Goal: Transaction & Acquisition: Purchase product/service

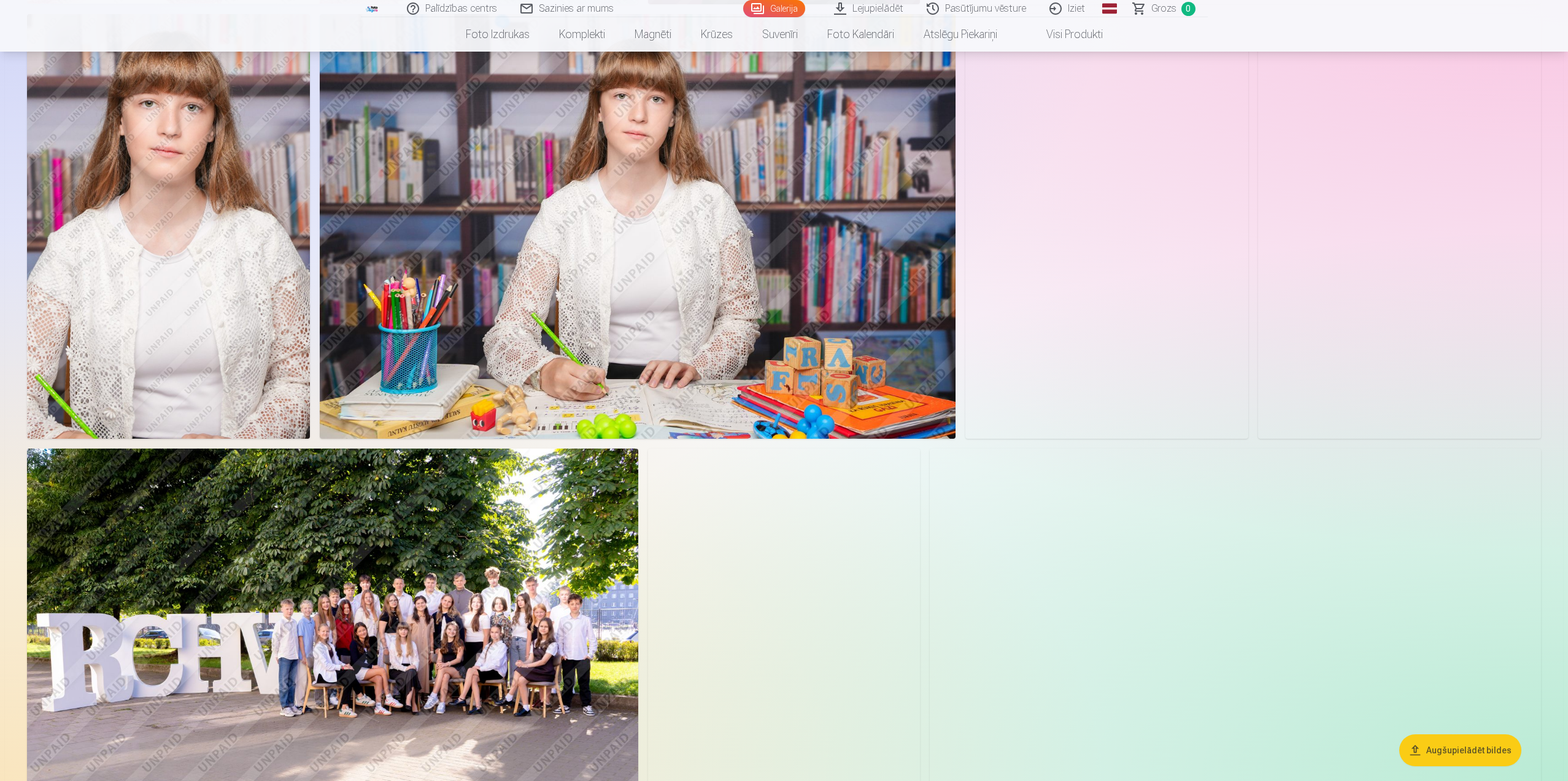
scroll to position [860, 0]
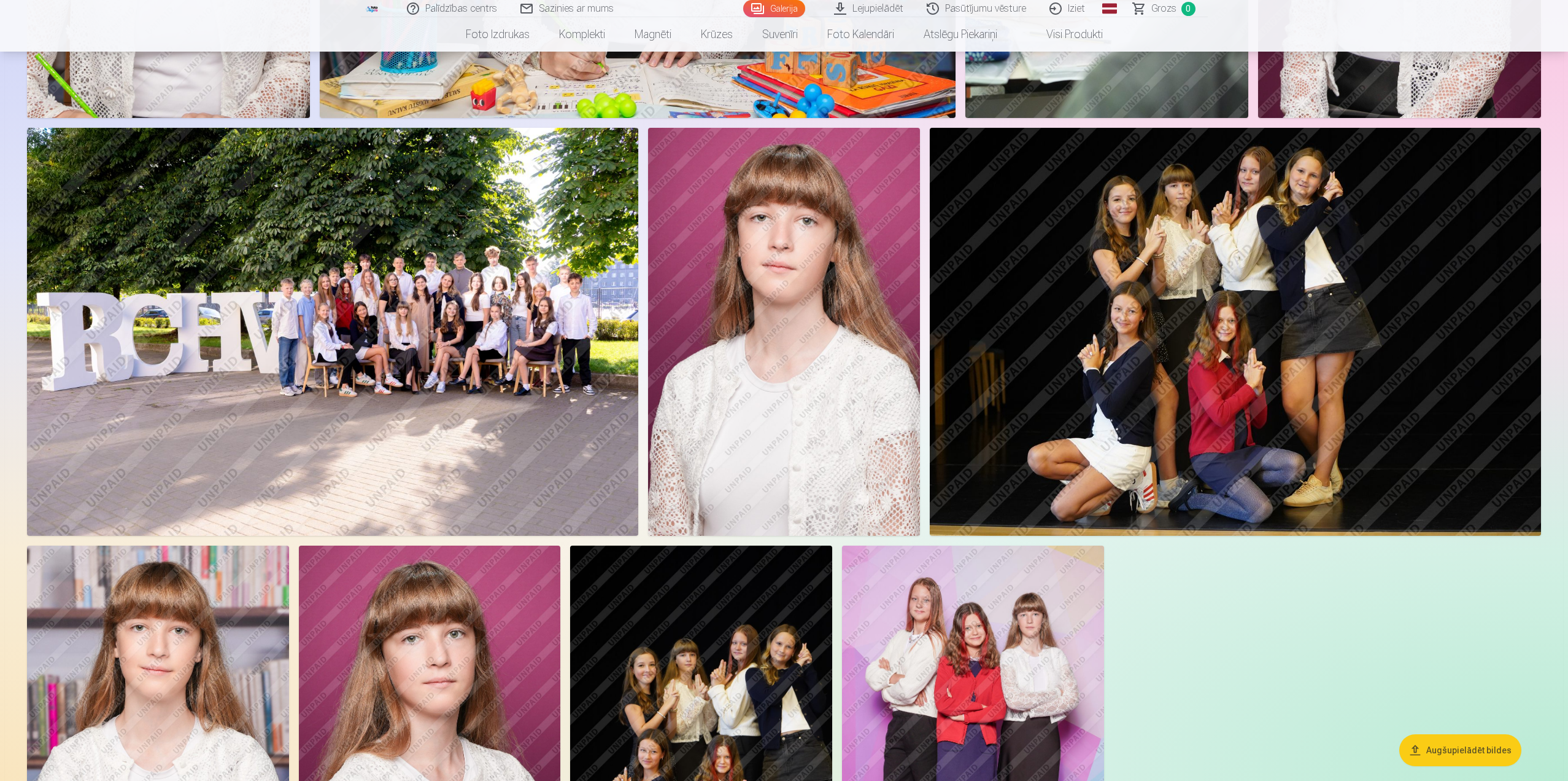
click at [438, 328] on img at bounding box center [333, 331] width 611 height 408
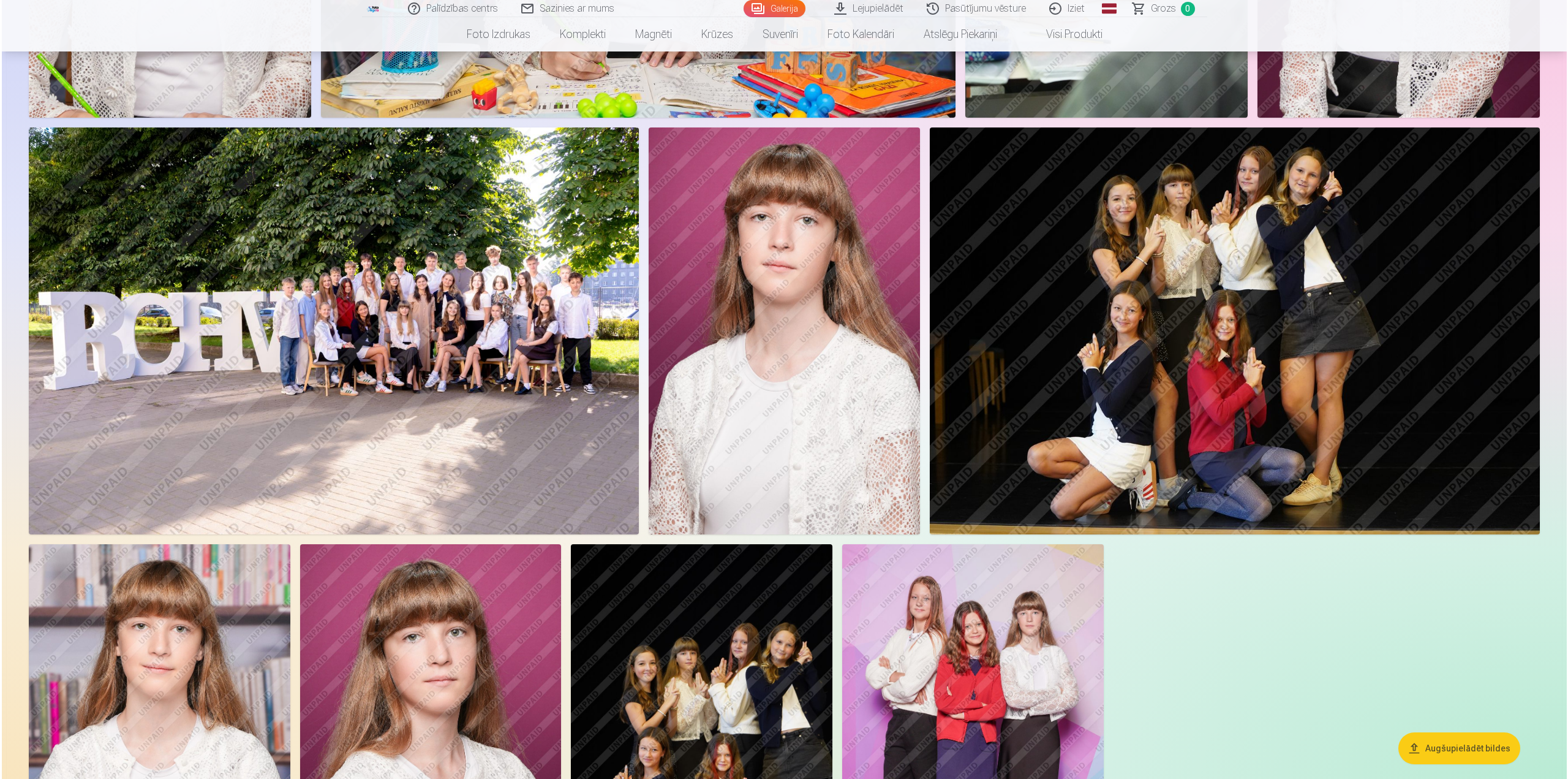
scroll to position [859, 0]
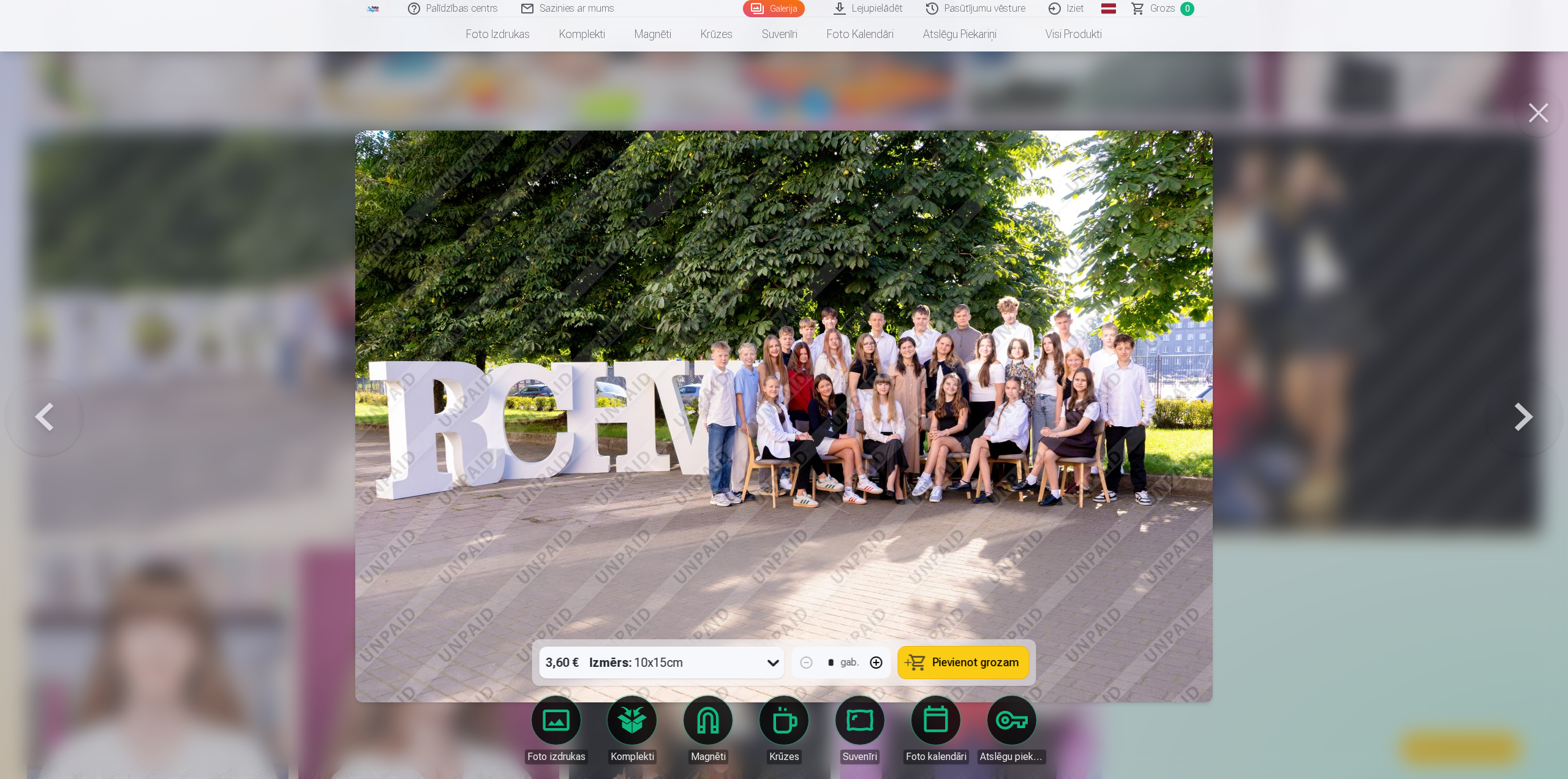
click at [1539, 108] on button at bounding box center [1539, 112] width 49 height 49
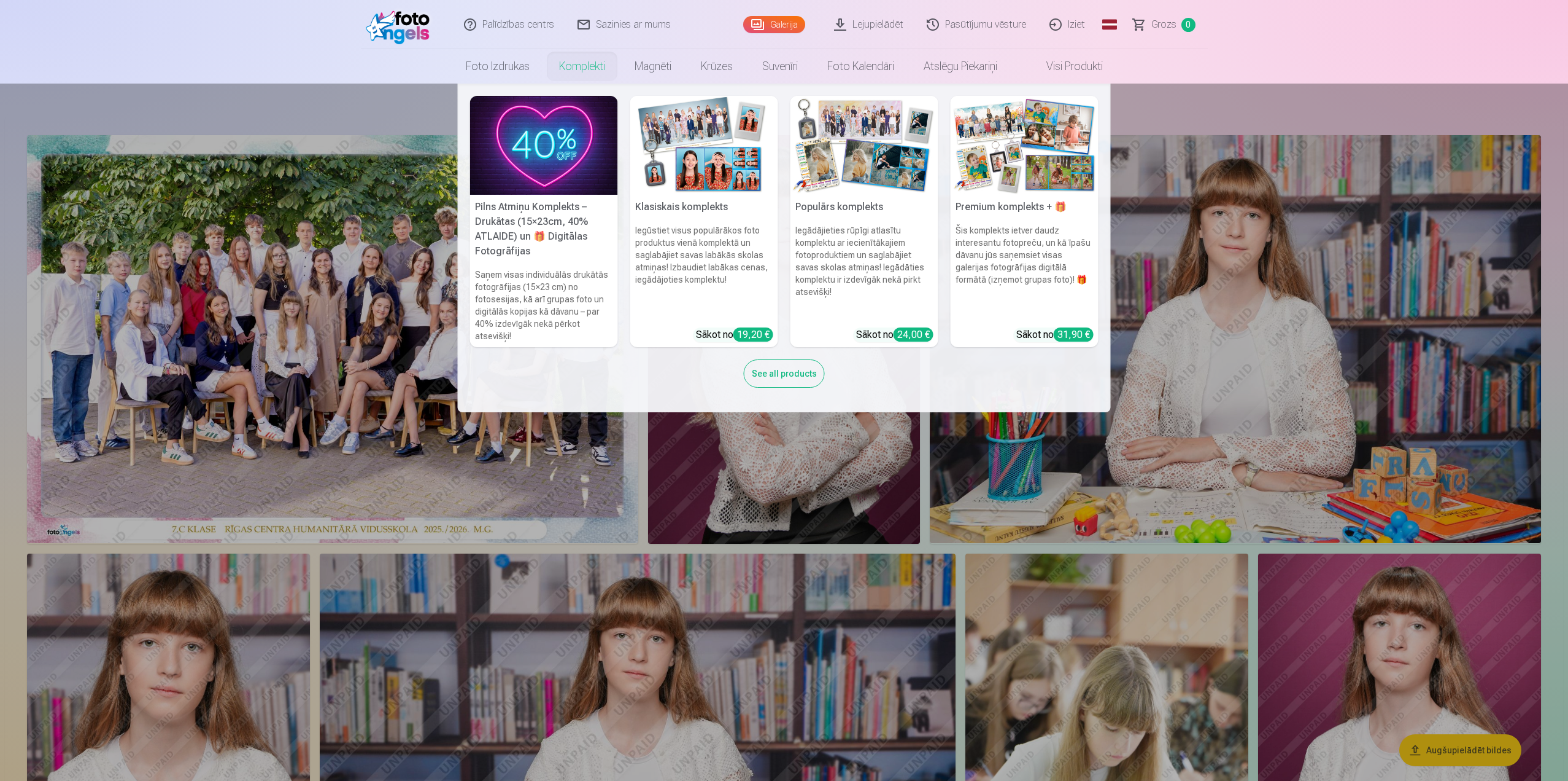
click at [594, 64] on link "Komplekti" at bounding box center [582, 66] width 76 height 34
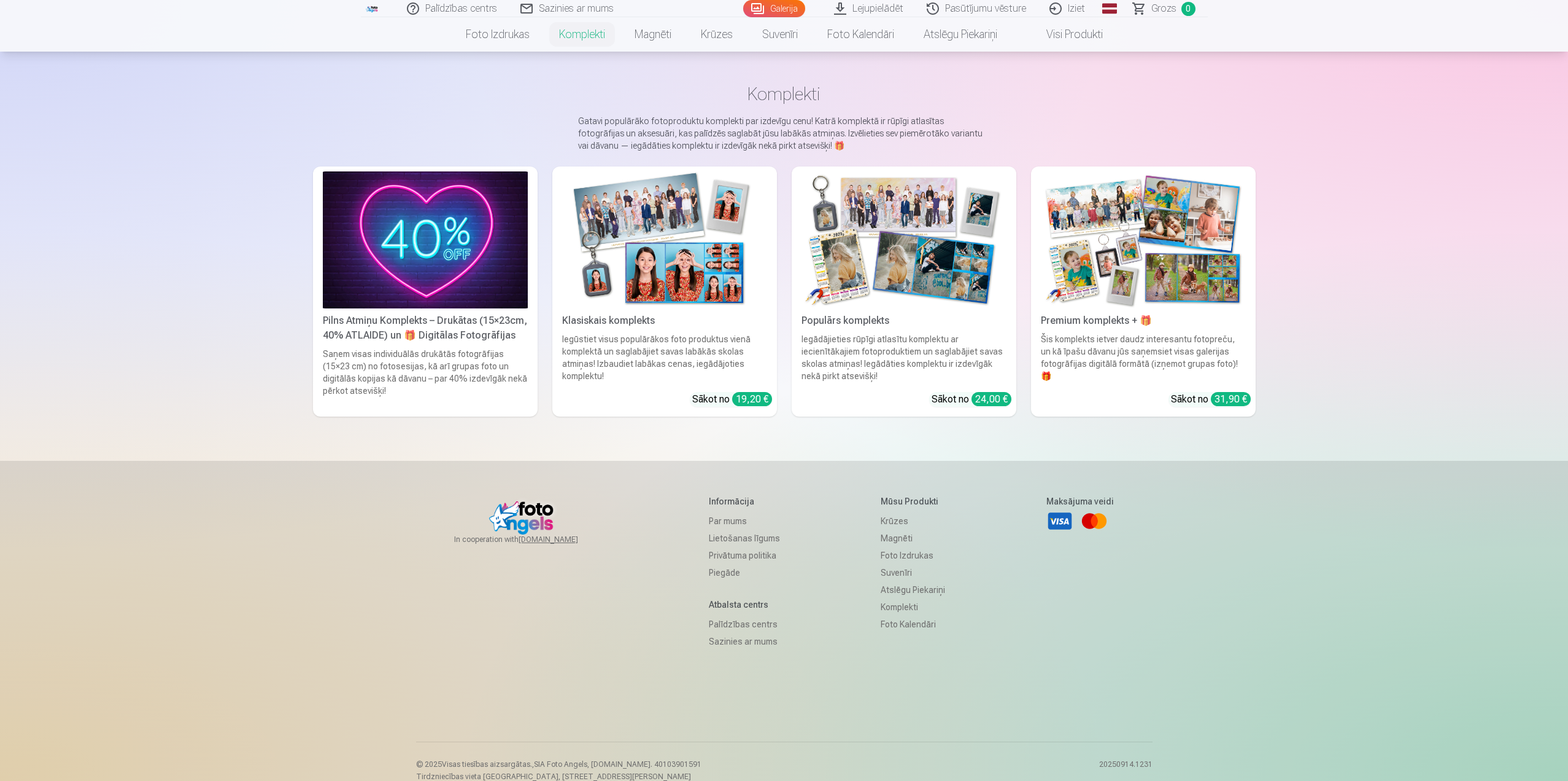
scroll to position [58, 0]
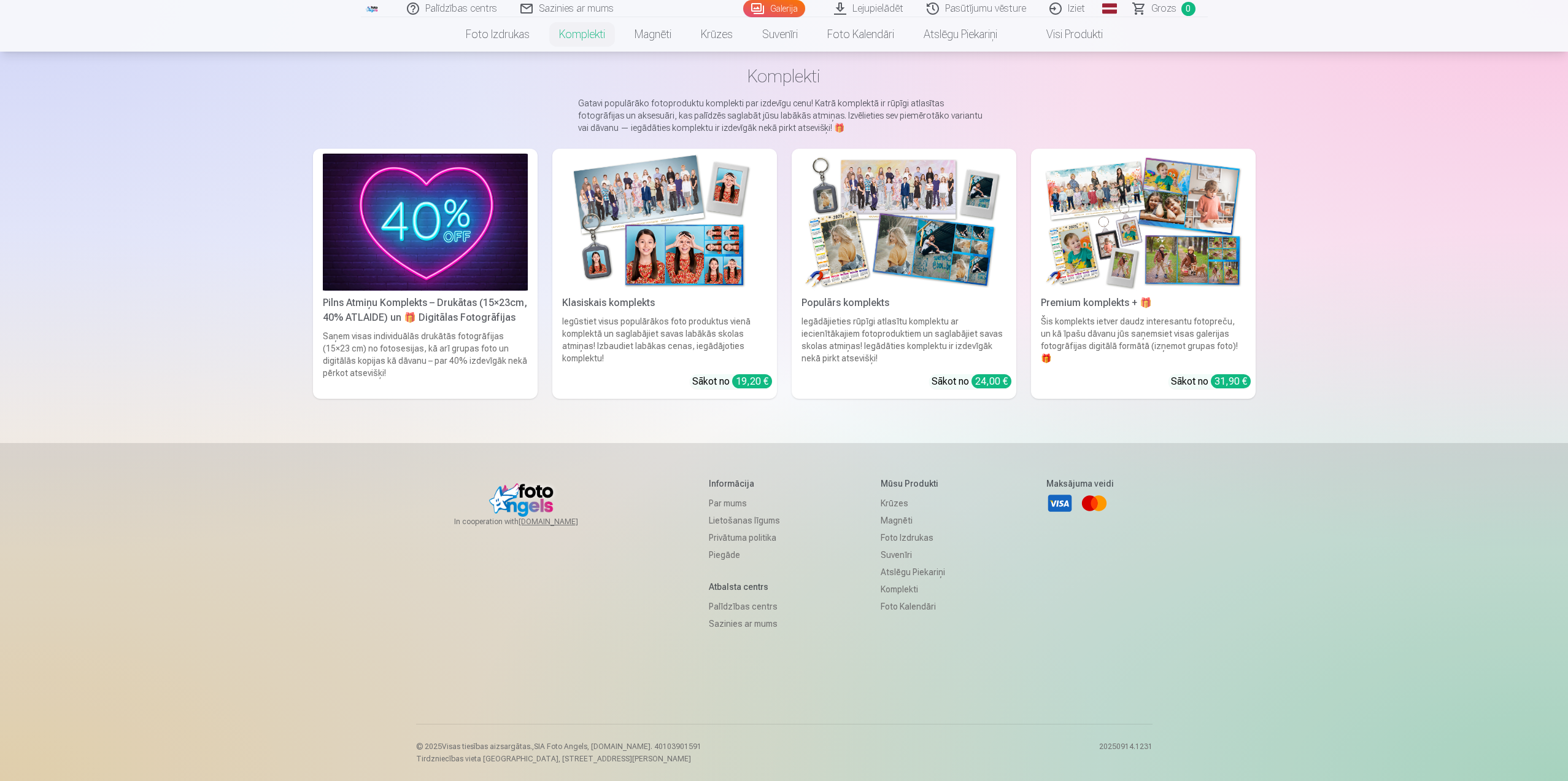
click at [897, 248] on img at bounding box center [904, 221] width 205 height 137
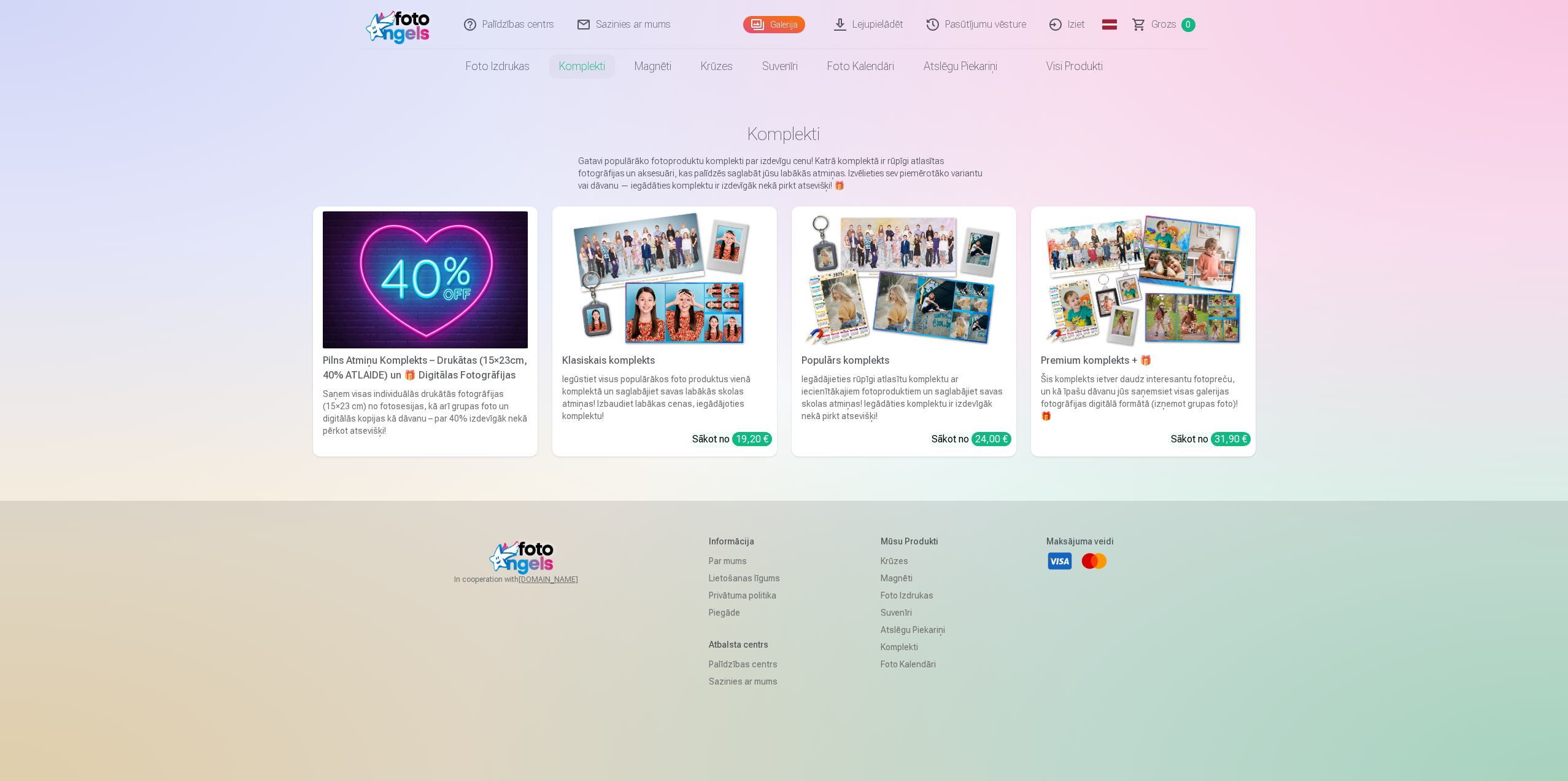
click at [777, 22] on link "Galerija" at bounding box center [774, 25] width 62 height 17
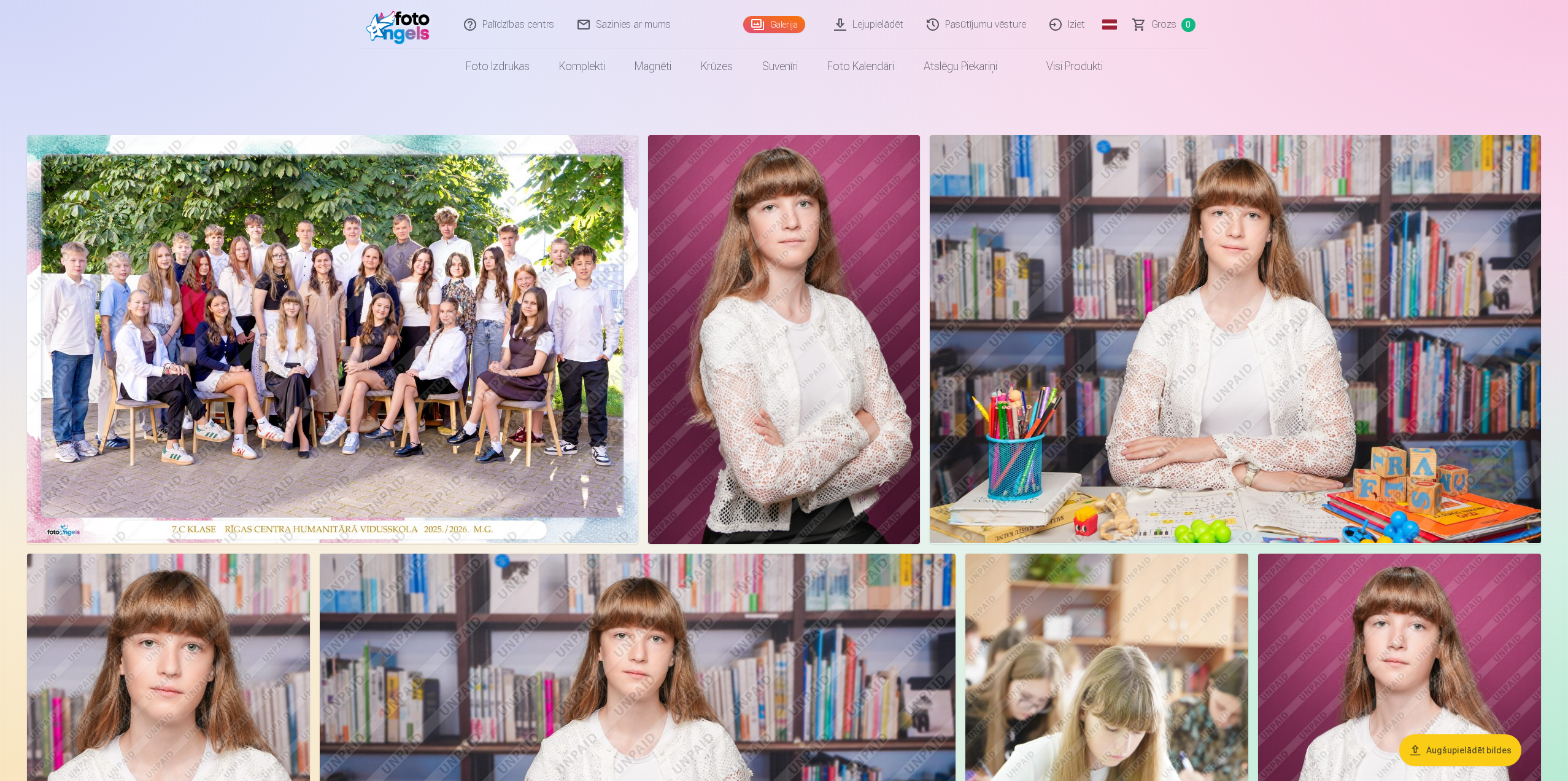
click at [374, 327] on img at bounding box center [333, 339] width 611 height 408
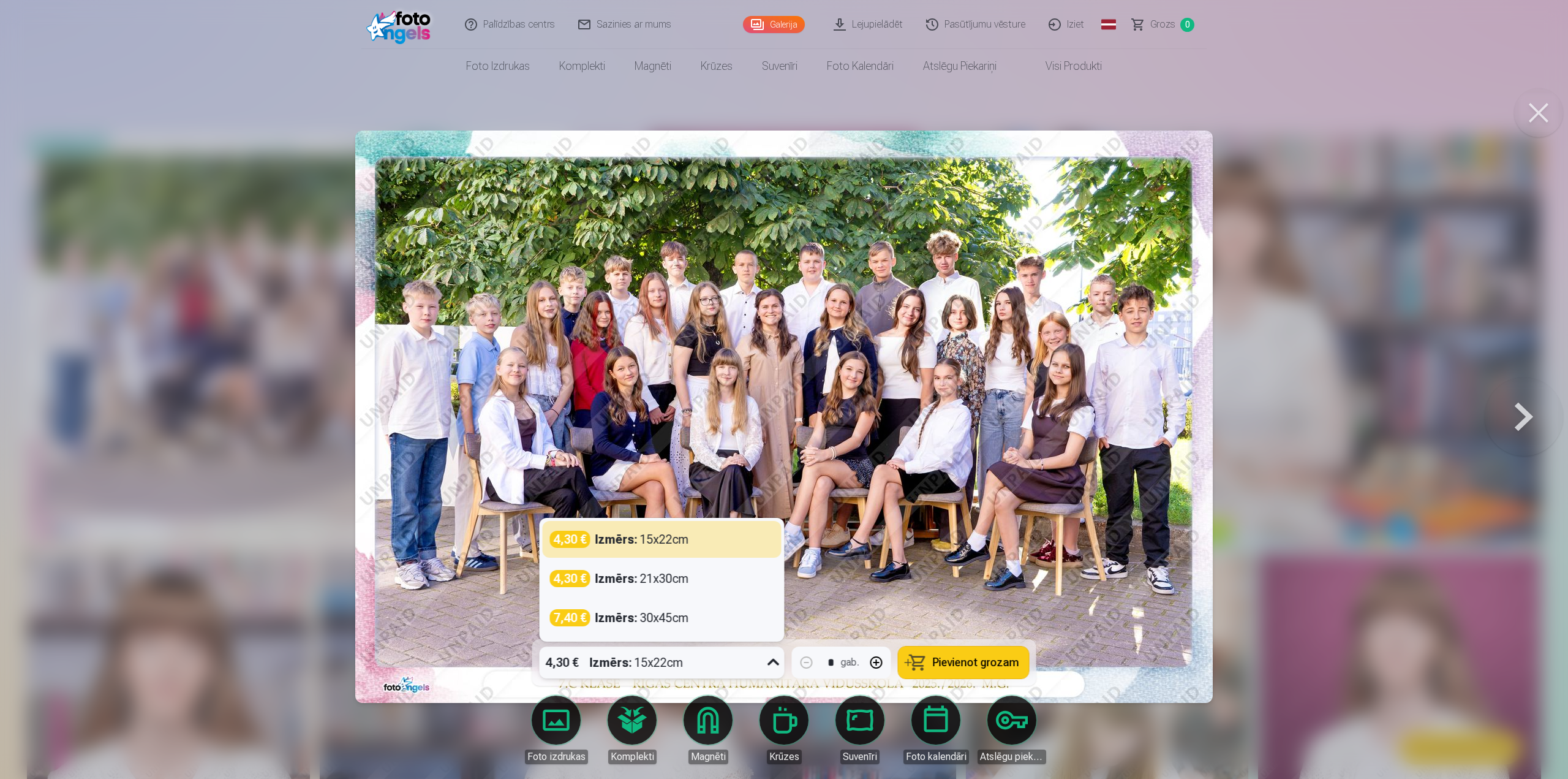
click at [781, 663] on icon at bounding box center [774, 662] width 19 height 19
click at [977, 660] on span "Pievienot grozam" at bounding box center [977, 662] width 86 height 11
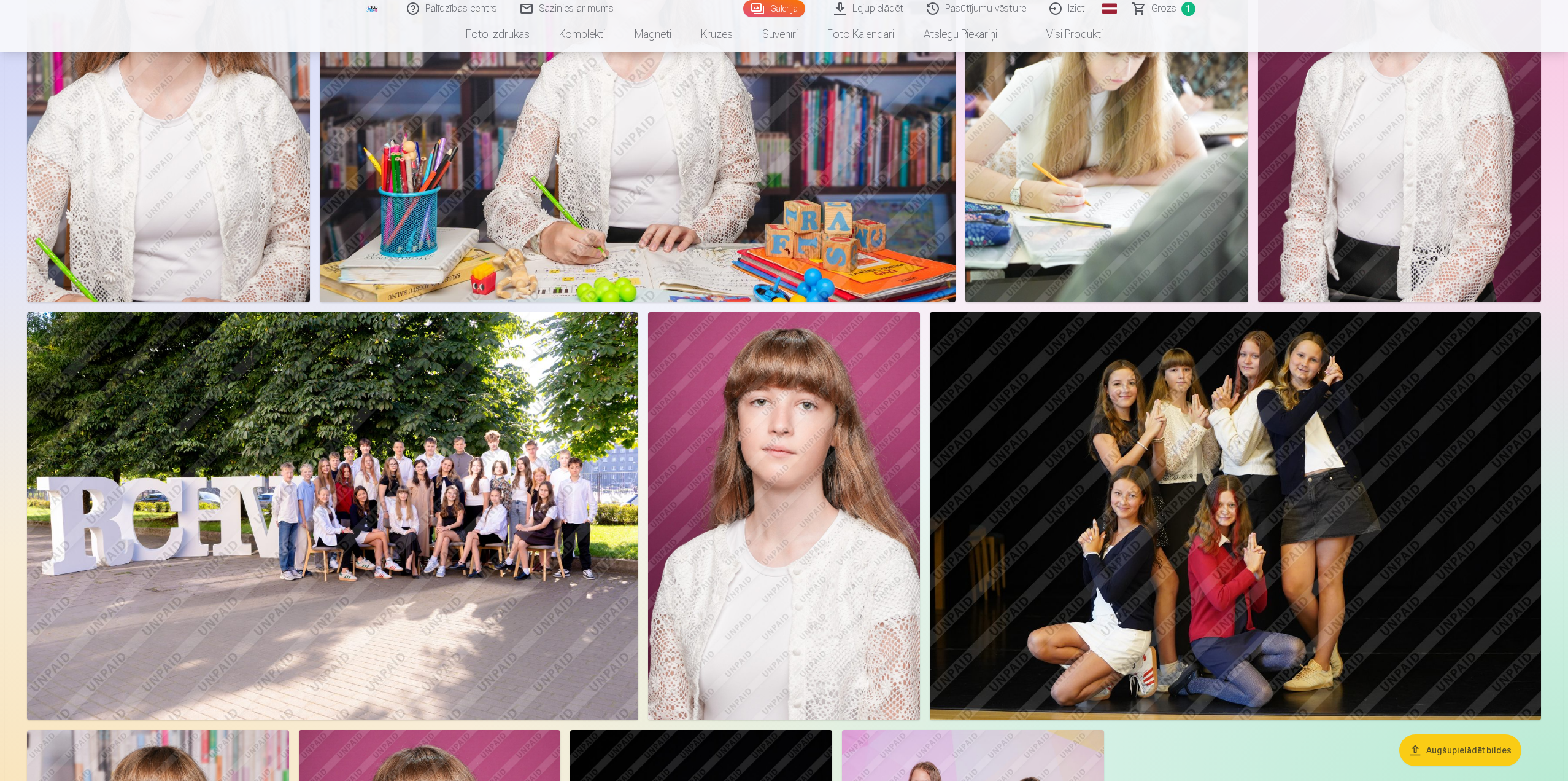
click at [463, 502] on img at bounding box center [333, 516] width 611 height 408
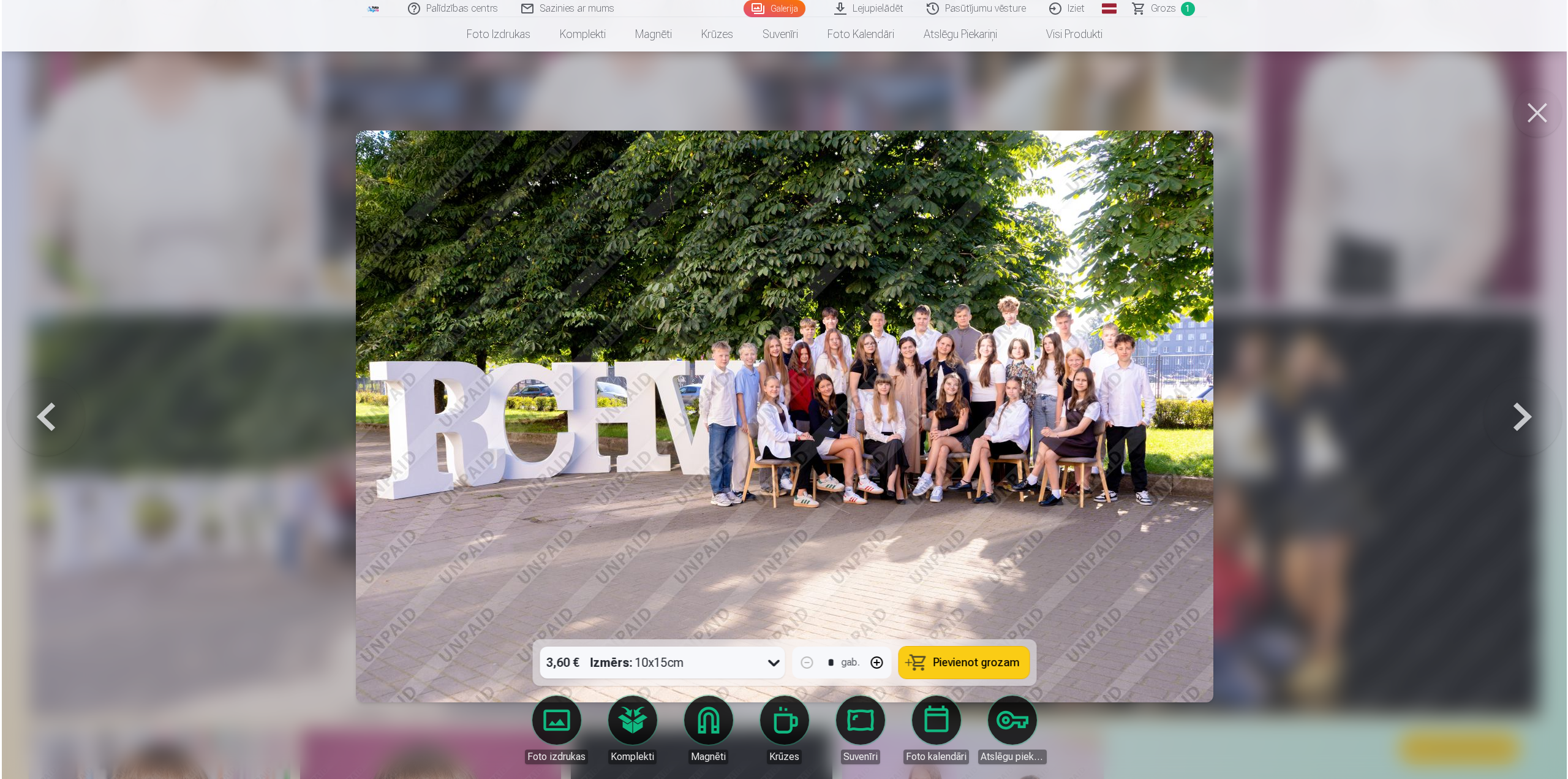
scroll to position [675, 0]
click at [876, 669] on button "button" at bounding box center [876, 662] width 29 height 29
click at [811, 660] on button "button" at bounding box center [807, 662] width 29 height 29
type input "*"
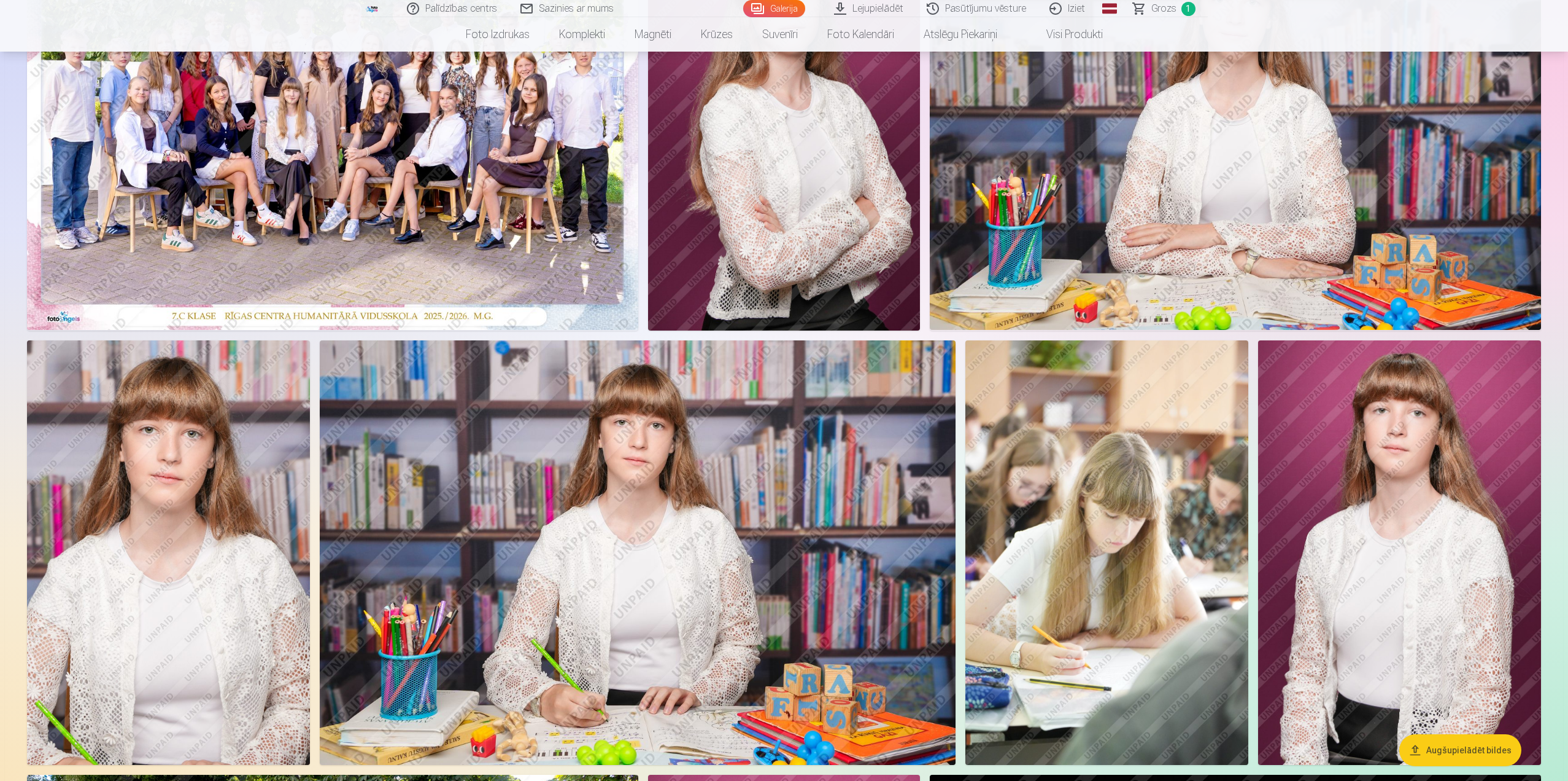
scroll to position [245, 0]
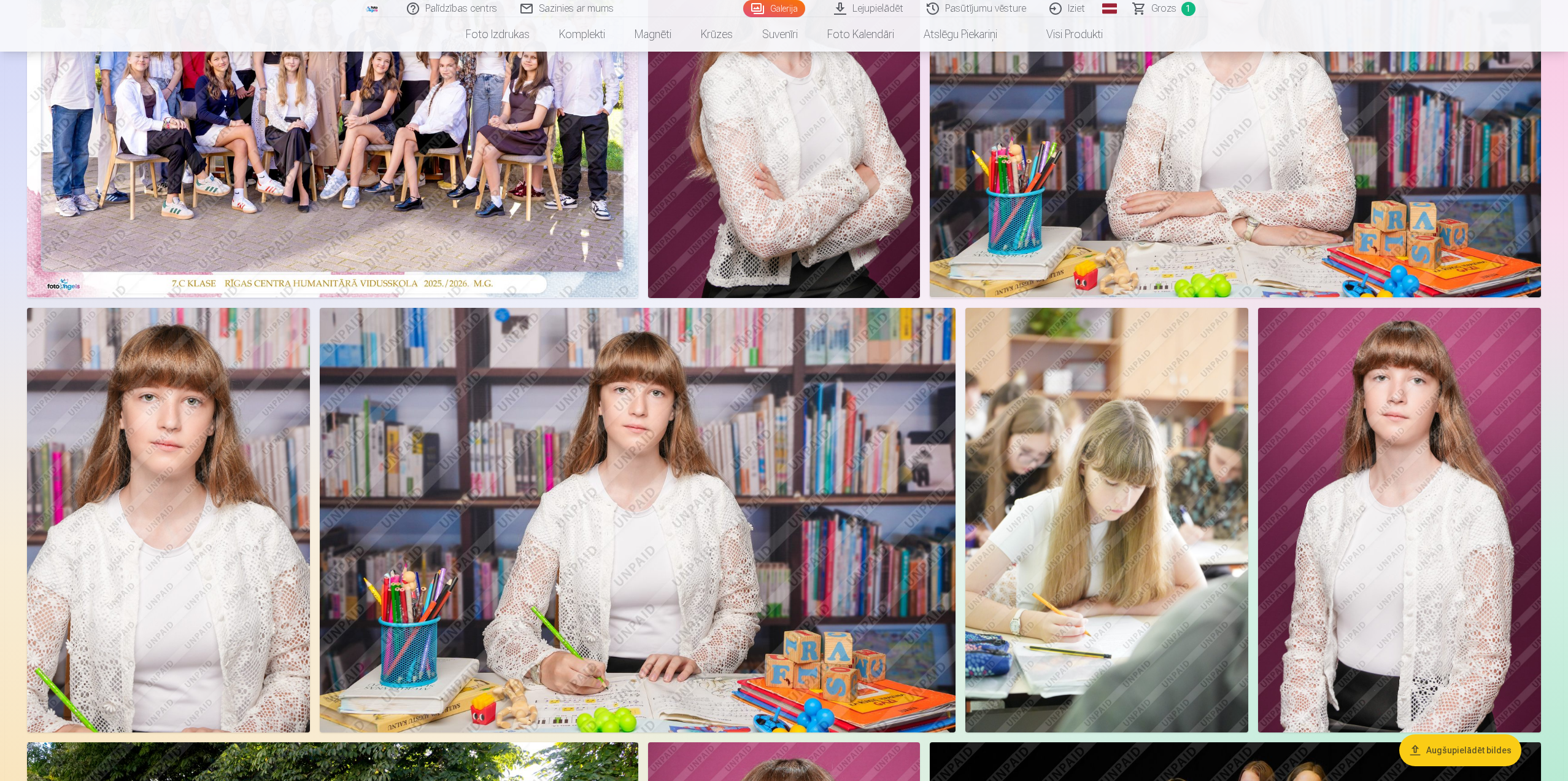
click at [1105, 546] on img at bounding box center [1107, 520] width 283 height 424
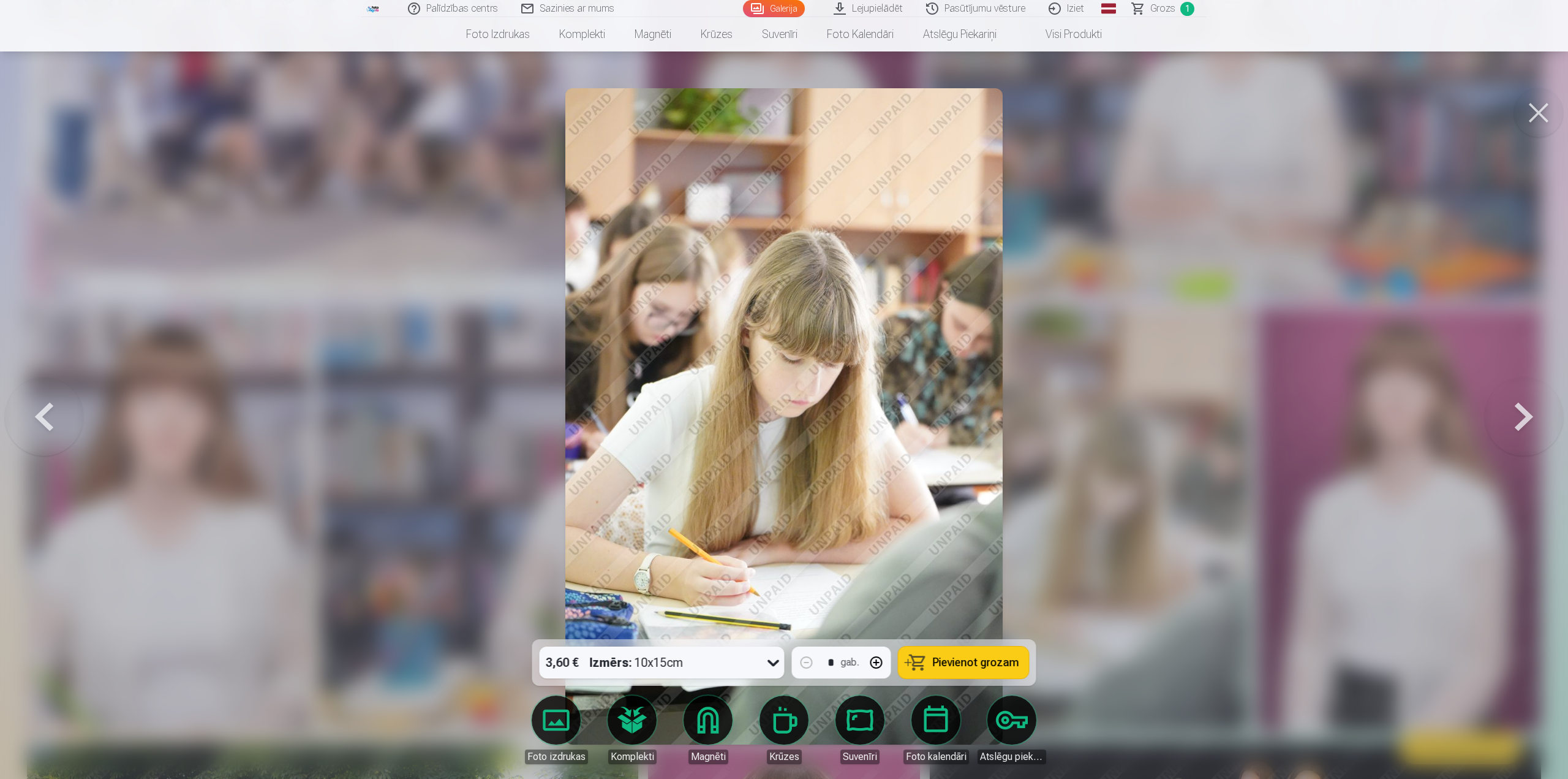
click at [961, 662] on span "Pievienot grozam" at bounding box center [977, 662] width 86 height 11
click at [52, 409] on button at bounding box center [44, 416] width 79 height 421
click at [1550, 113] on button at bounding box center [1539, 112] width 49 height 49
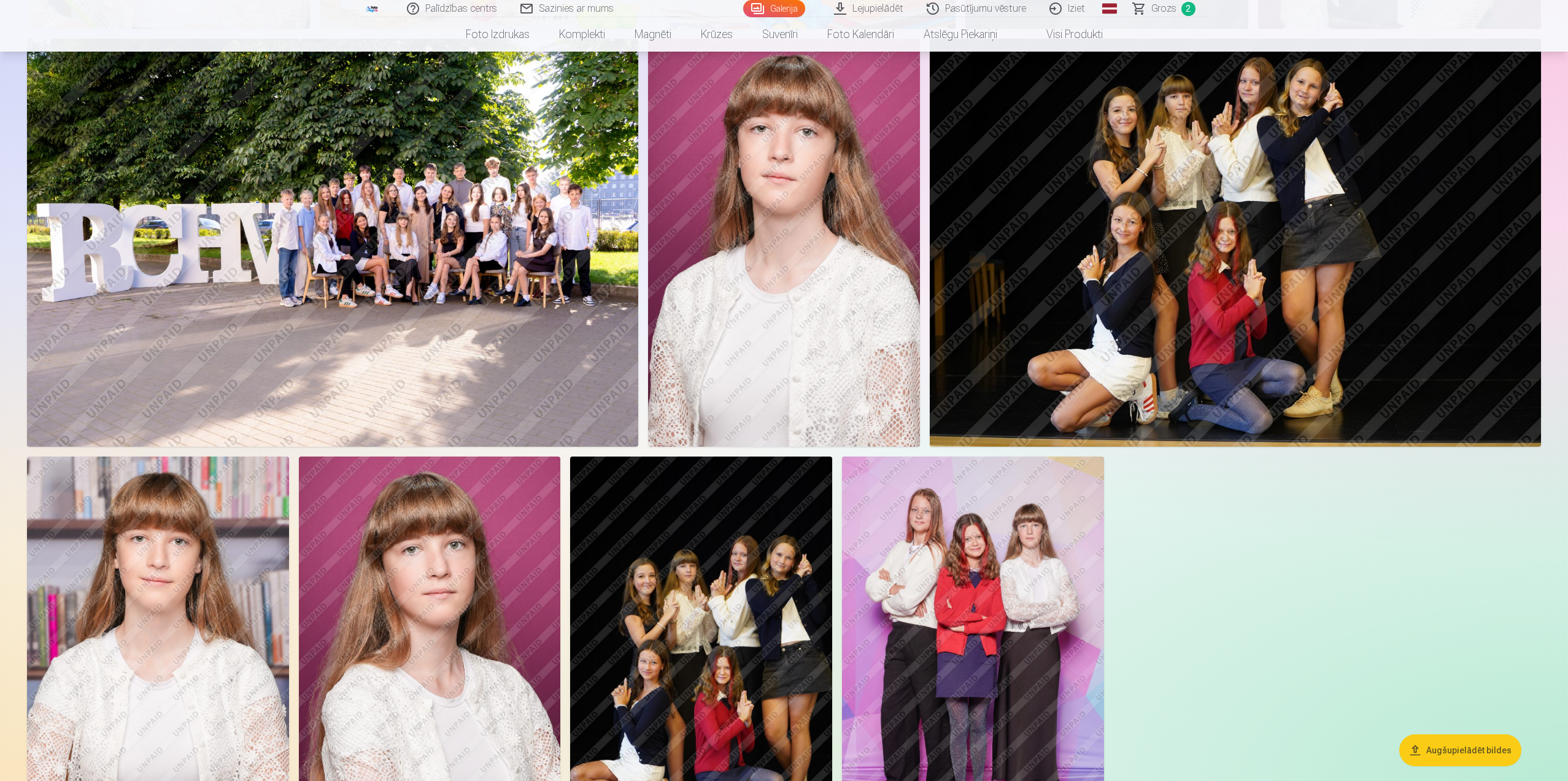
scroll to position [983, 0]
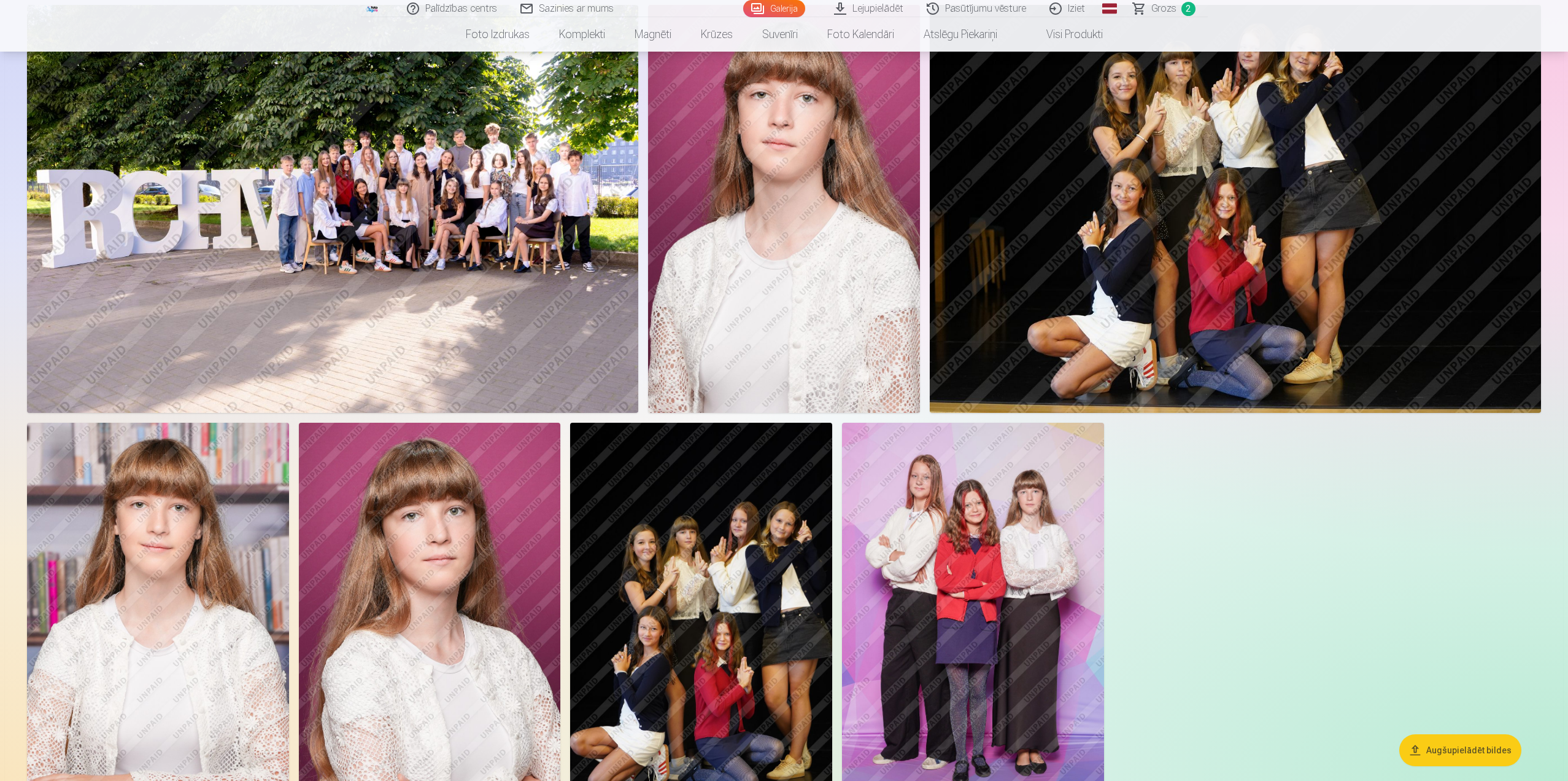
click at [735, 572] on img at bounding box center [701, 619] width 262 height 393
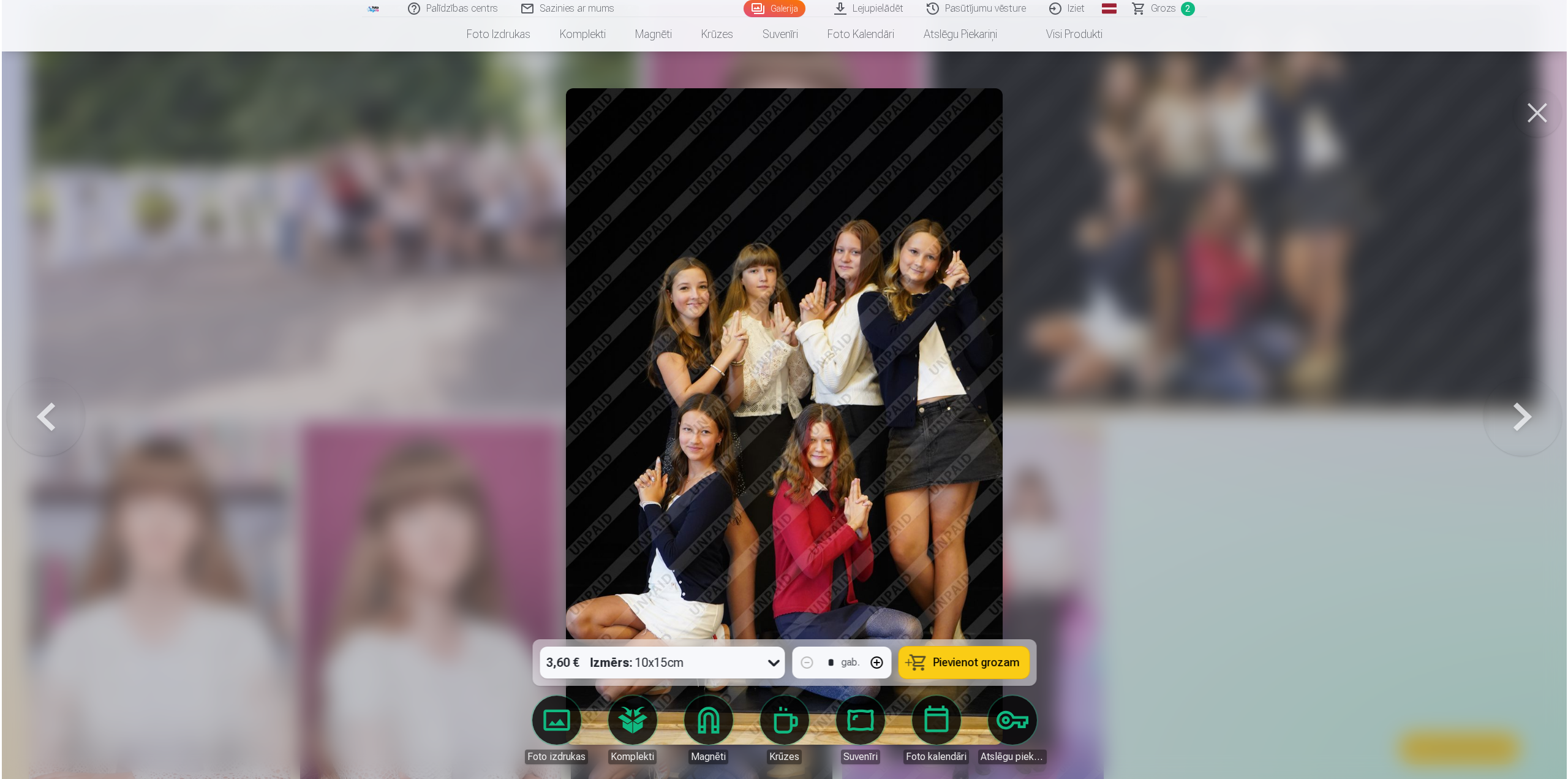
scroll to position [982, 0]
click at [958, 667] on span "Pievienot grozam" at bounding box center [977, 662] width 86 height 11
click at [1527, 416] on button at bounding box center [1525, 416] width 79 height 421
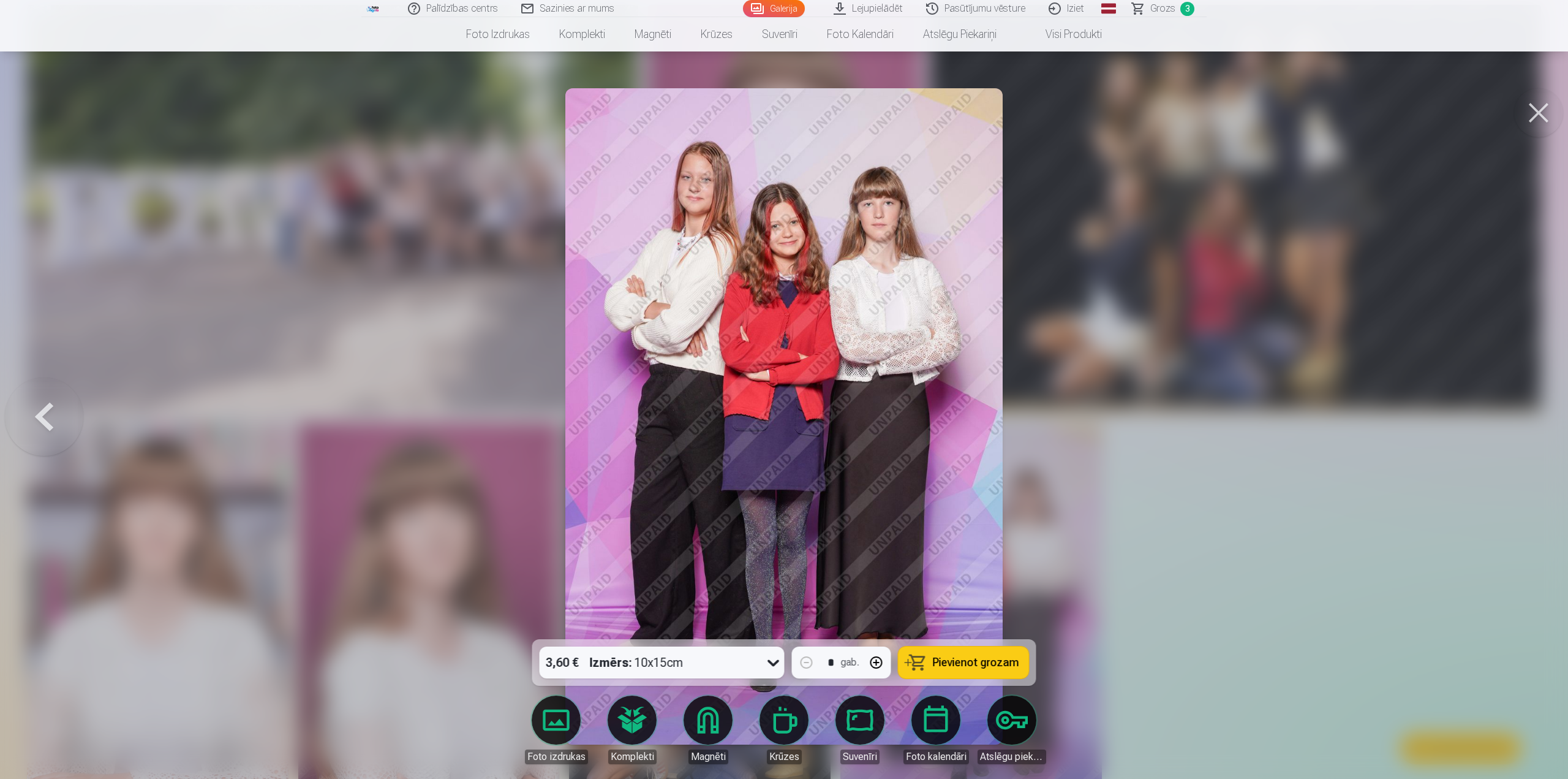
click at [955, 667] on span "Pievienot grozam" at bounding box center [977, 662] width 86 height 11
click at [52, 425] on button at bounding box center [44, 416] width 79 height 421
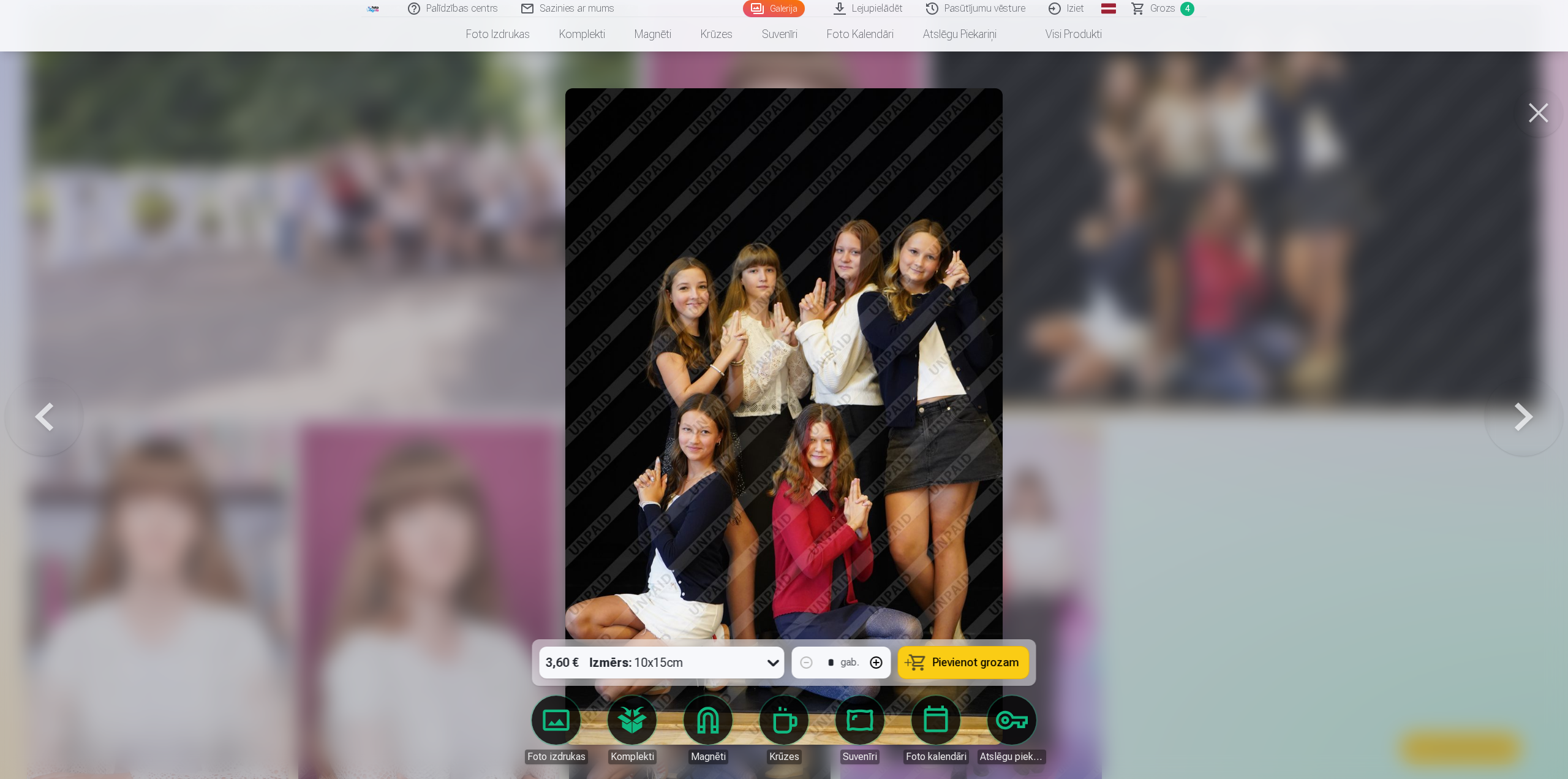
click at [51, 424] on button at bounding box center [44, 416] width 79 height 421
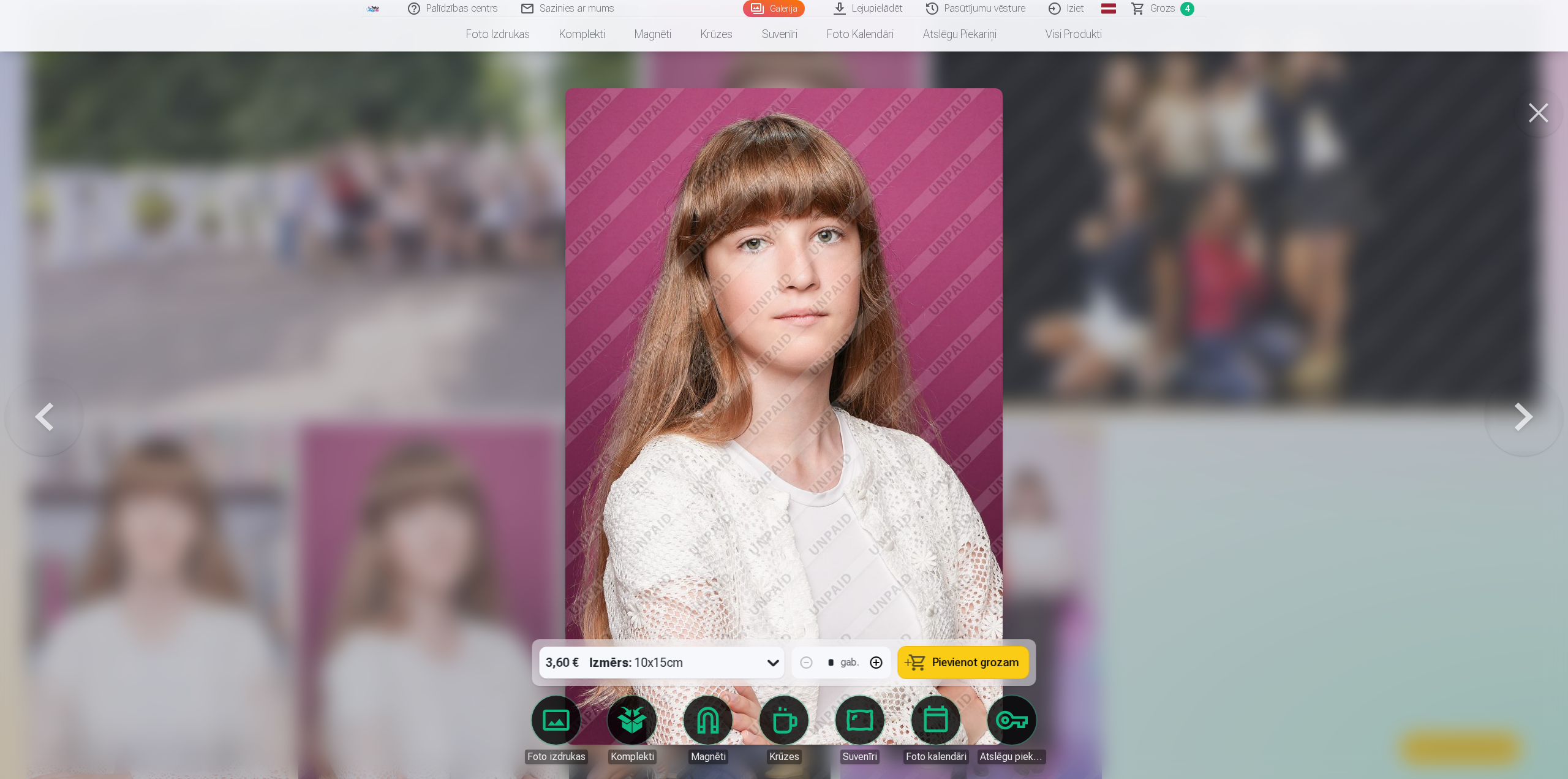
click at [933, 657] on button "Pievienot grozam" at bounding box center [963, 662] width 130 height 32
click at [1178, 10] on link "Grozs 5" at bounding box center [1163, 8] width 86 height 17
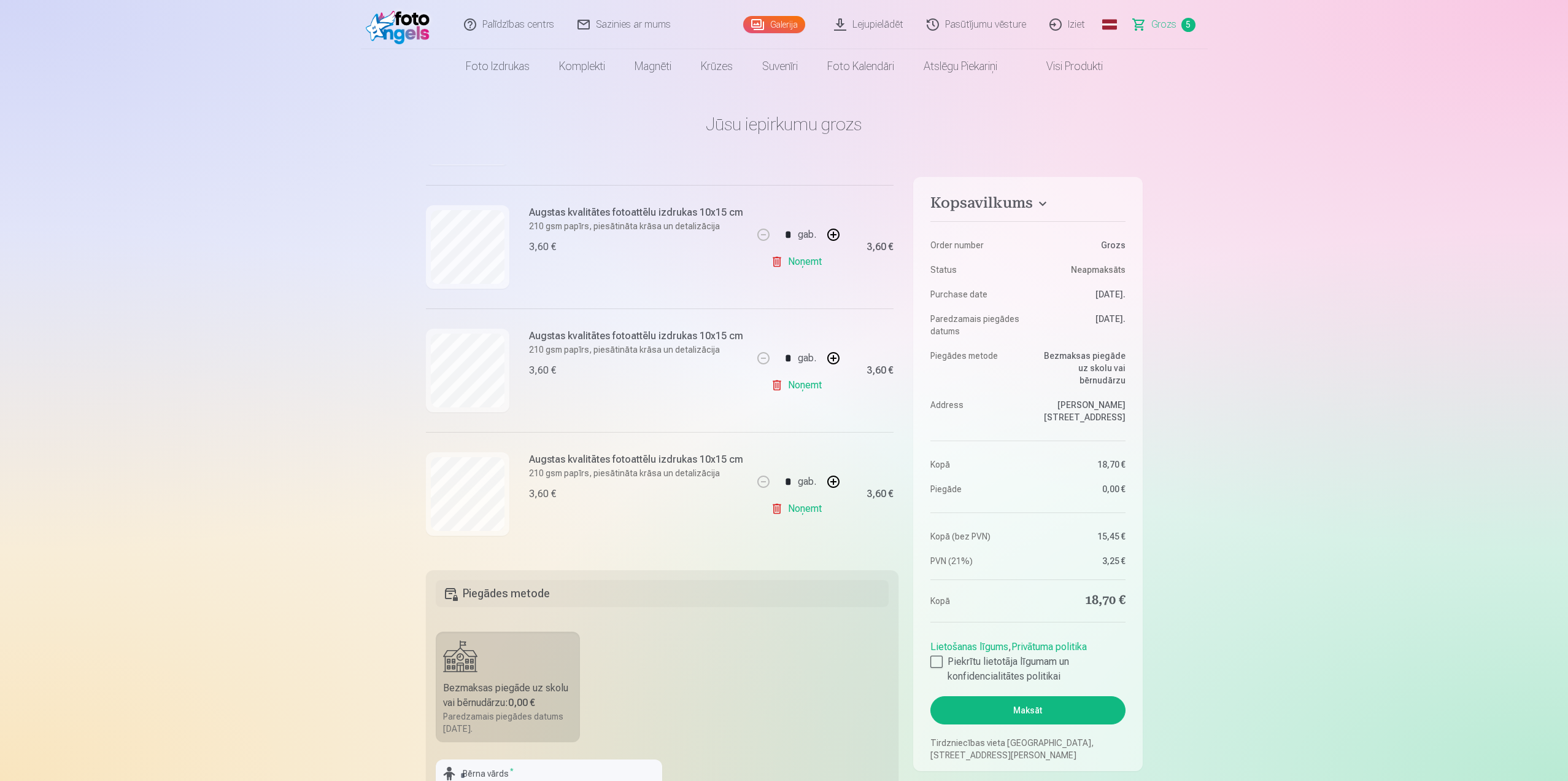
click at [830, 478] on button "button" at bounding box center [834, 481] width 29 height 29
type input "*"
click at [882, 19] on link "Lejupielādēt" at bounding box center [869, 24] width 93 height 49
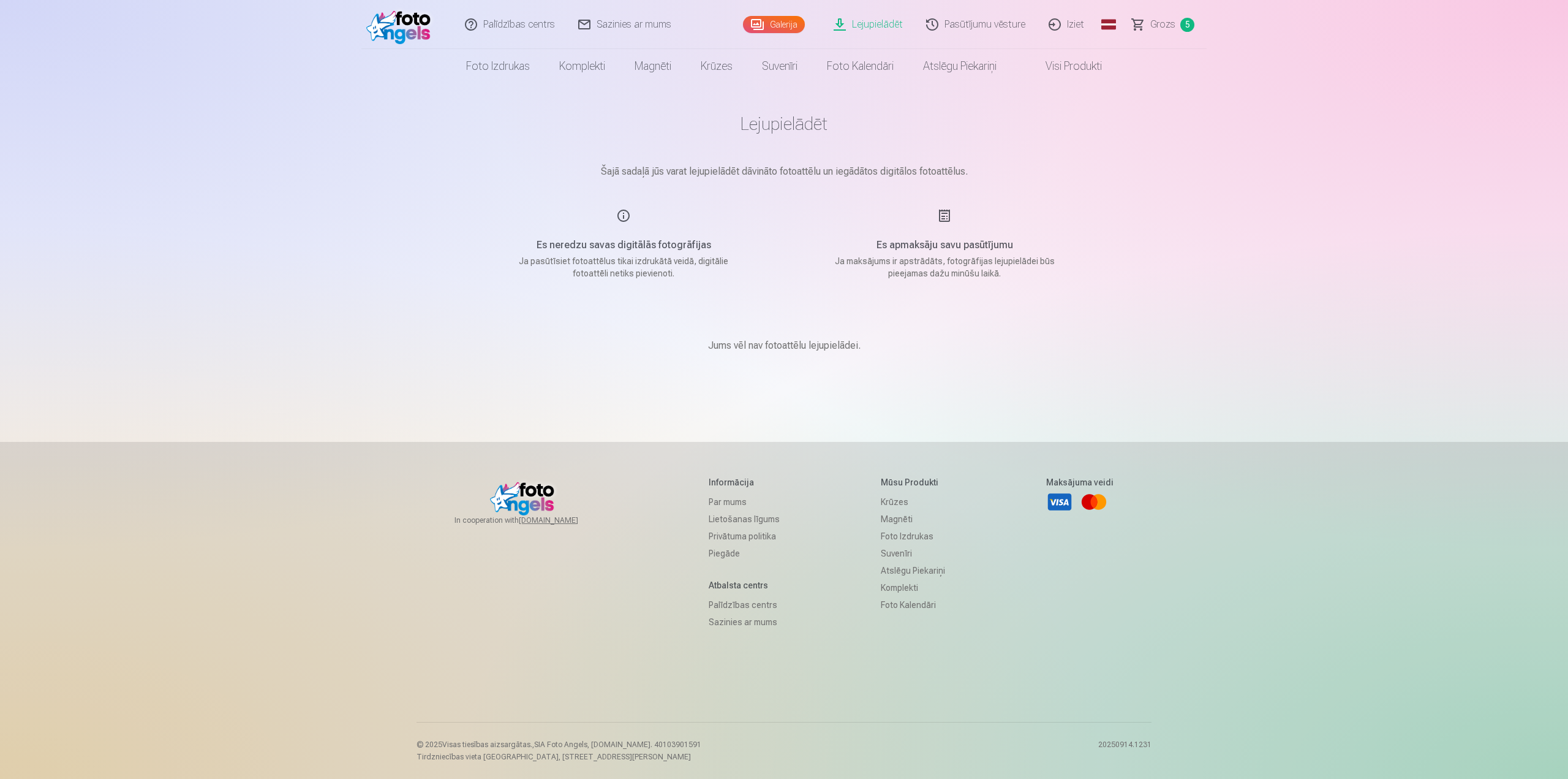
click at [1170, 22] on span "Grozs" at bounding box center [1163, 24] width 25 height 15
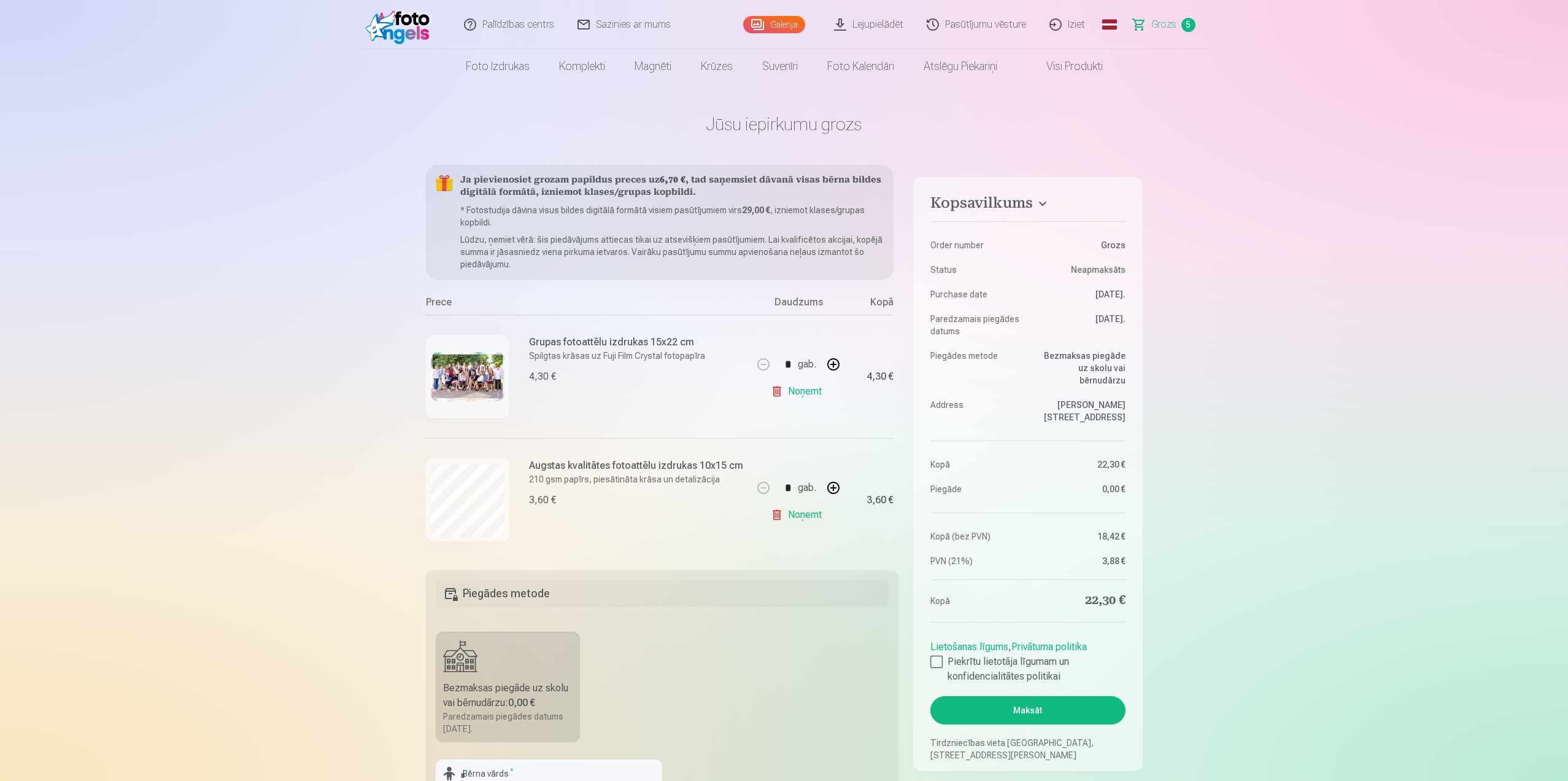
click at [779, 22] on link "Galerija" at bounding box center [774, 25] width 62 height 17
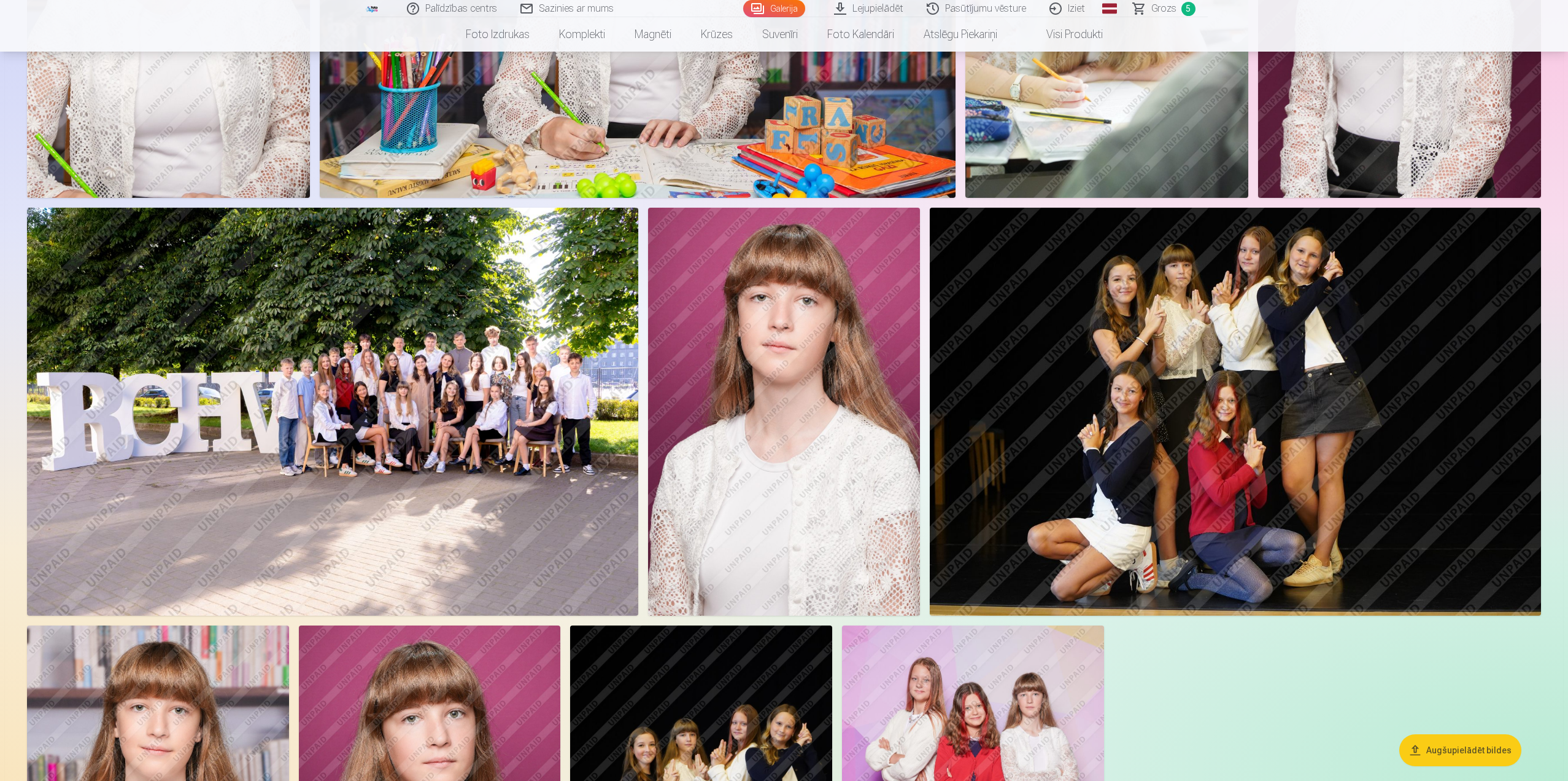
scroll to position [799, 0]
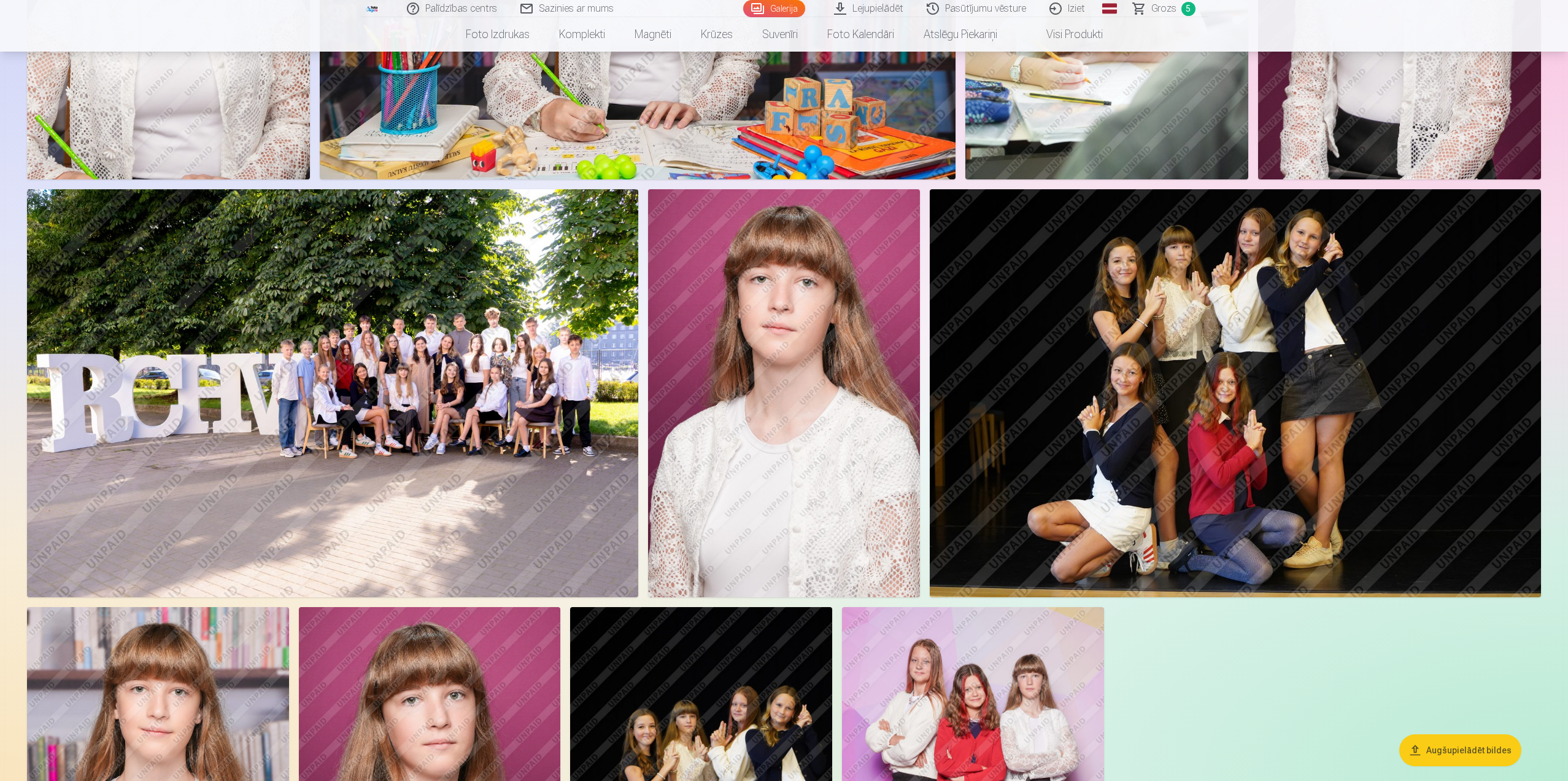
click at [803, 354] on img at bounding box center [784, 392] width 272 height 408
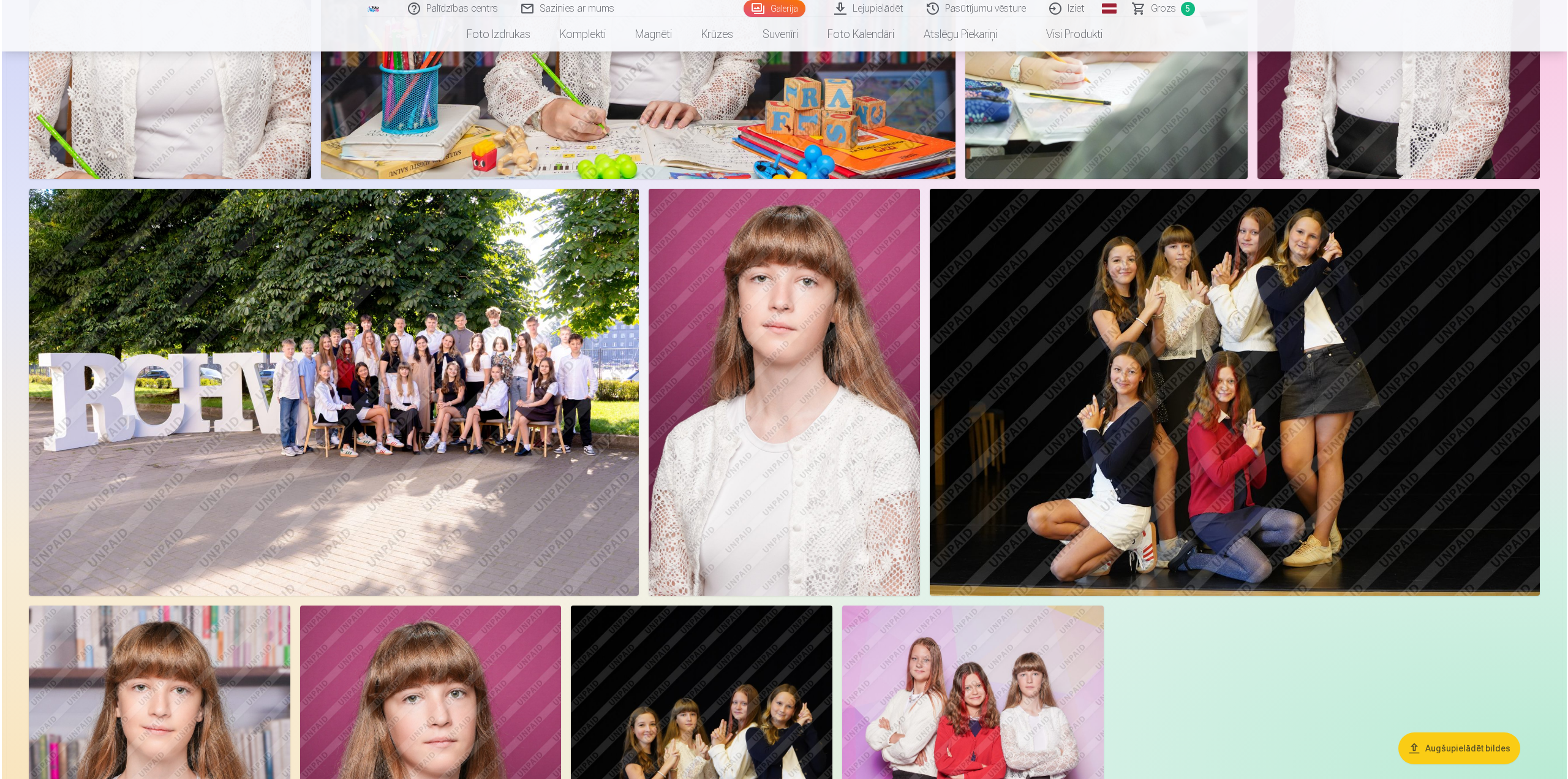
scroll to position [797, 0]
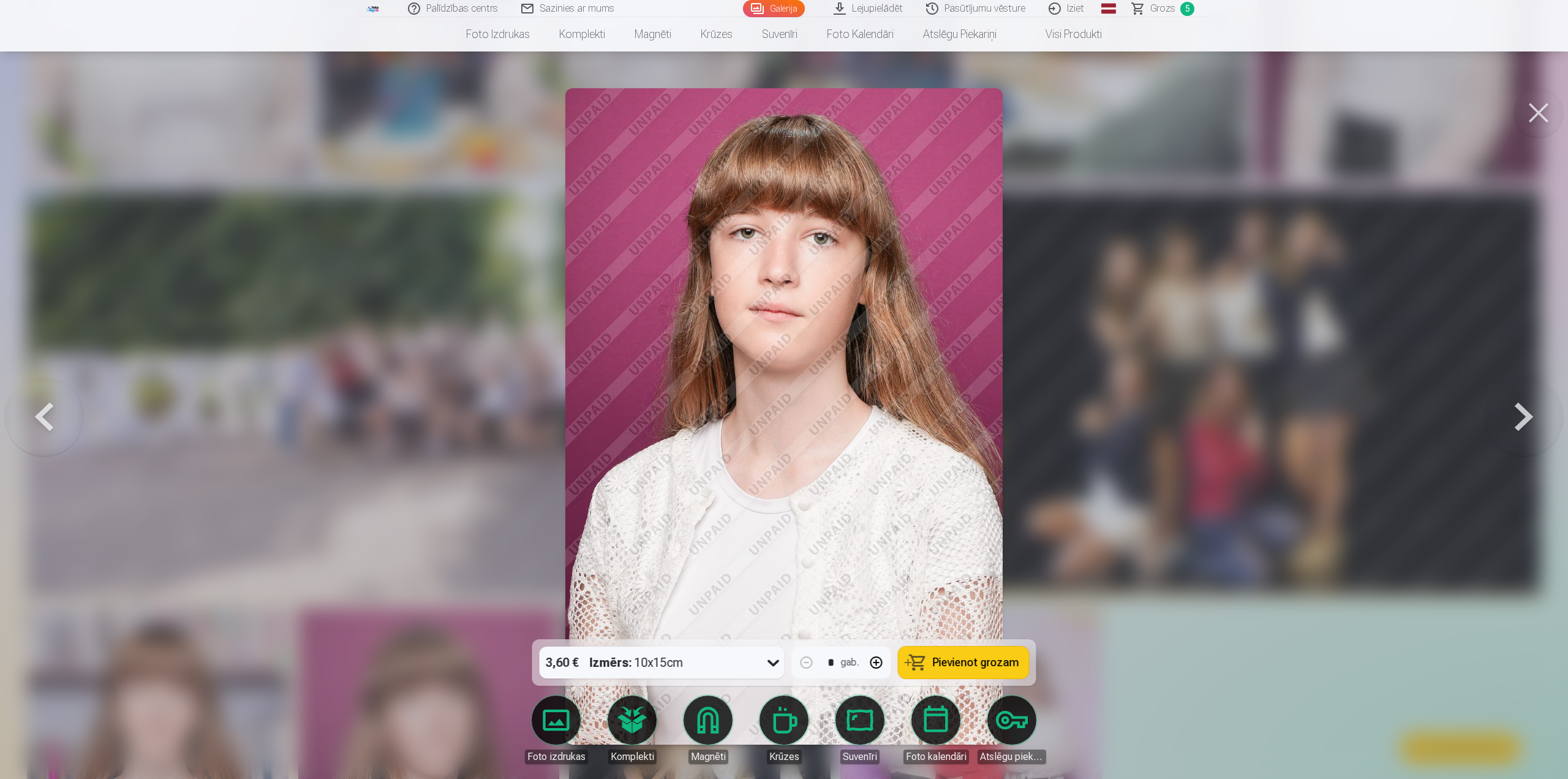
click at [954, 657] on span "Pievienot grozam" at bounding box center [977, 662] width 86 height 11
click at [1157, 12] on span "Grozs" at bounding box center [1163, 8] width 25 height 15
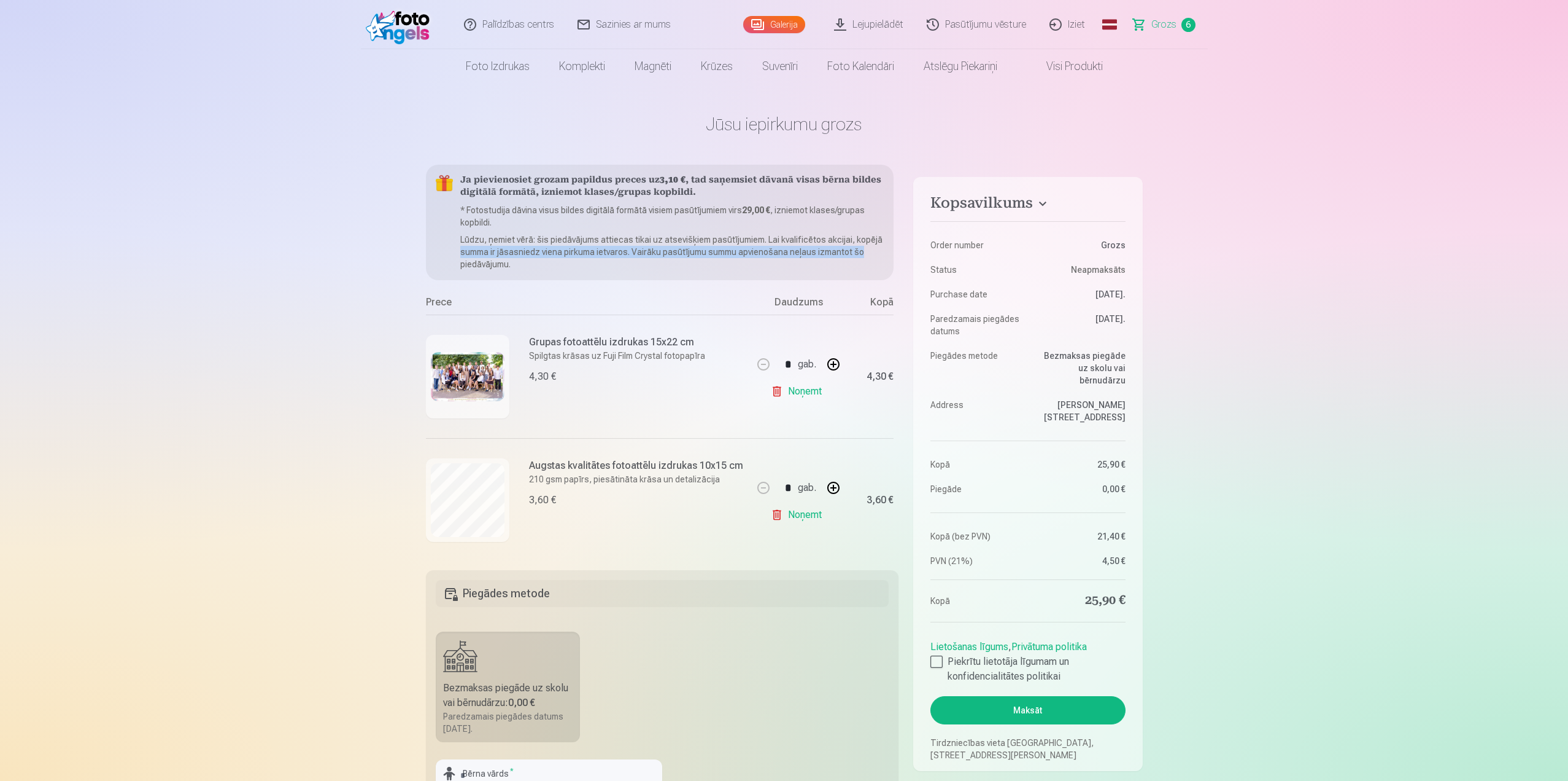
scroll to position [0, 29]
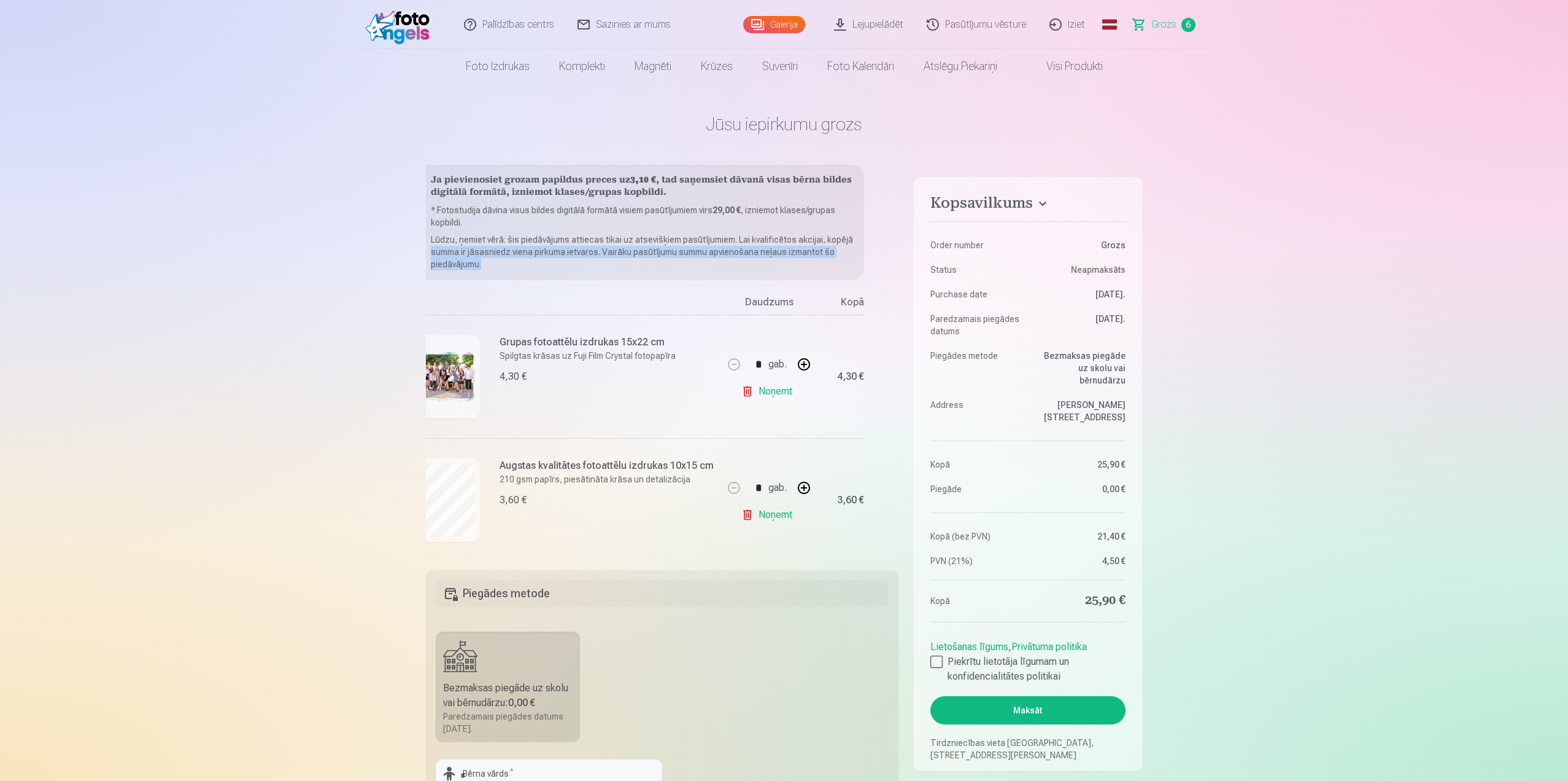
drag, startPoint x: 898, startPoint y: 239, endPoint x: 902, endPoint y: 276, distance: 37.2
click at [902, 276] on div "Kopsavilkums Order number Grozs Status Neapmaksāts Purchase date 14.09.2025. Pa…" at bounding box center [784, 625] width 717 height 921
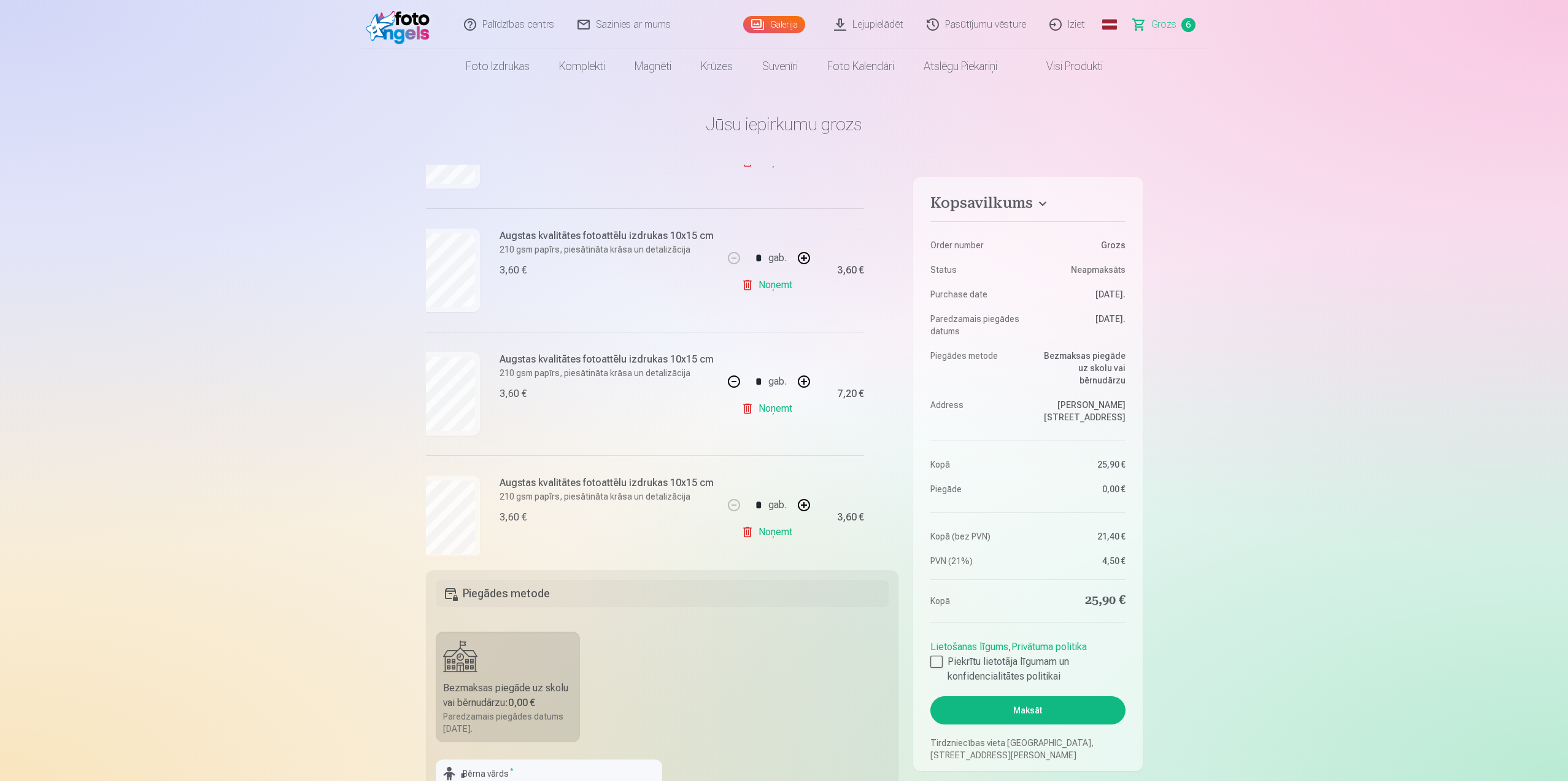
scroll to position [503, 29]
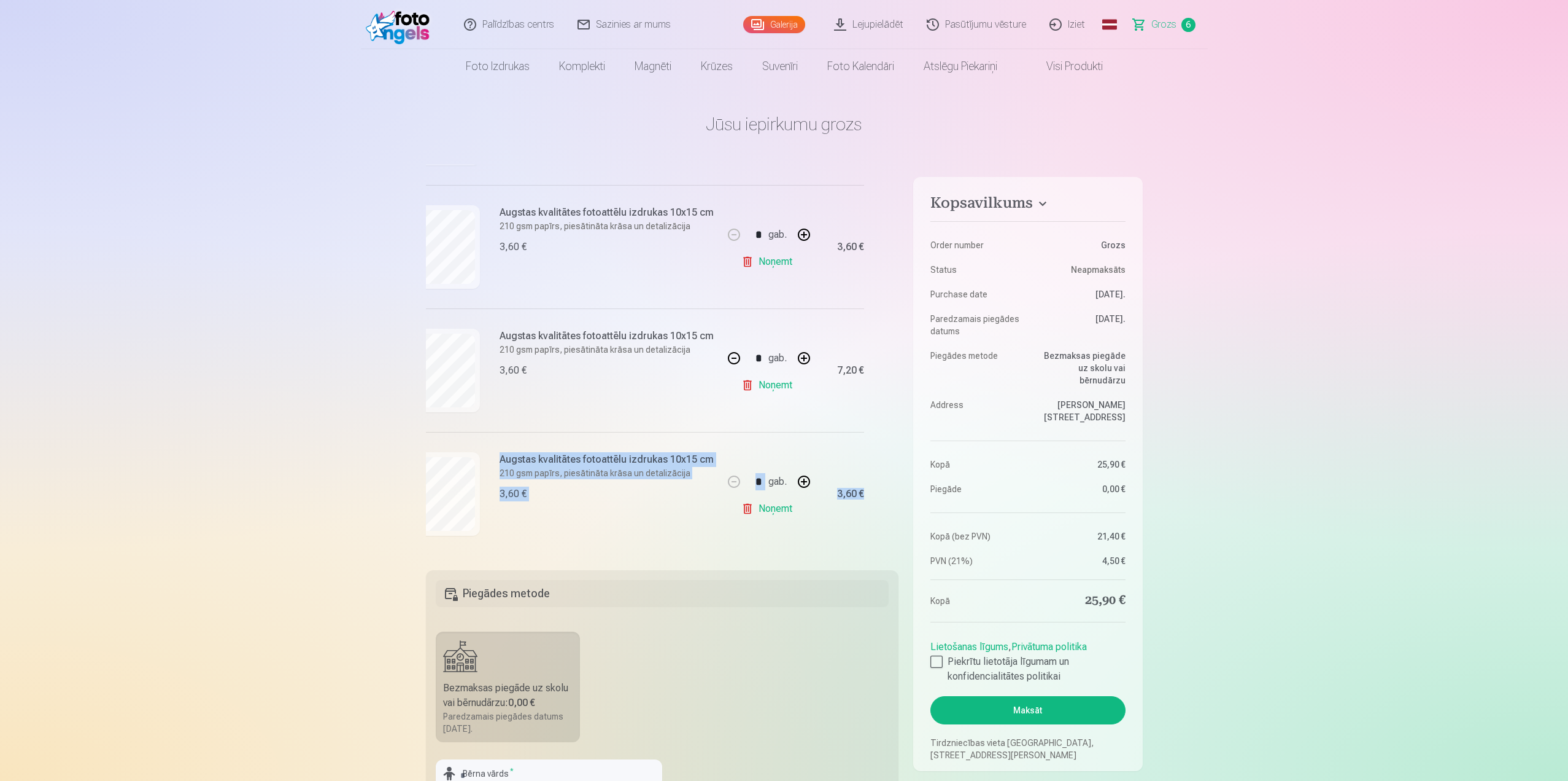
drag, startPoint x: 894, startPoint y: 448, endPoint x: 903, endPoint y: 383, distance: 65.6
click at [903, 383] on div "Kopsavilkums Order number Grozs Status Neapmaksāts Purchase date 14.09.2025. Pa…" at bounding box center [784, 625] width 717 height 921
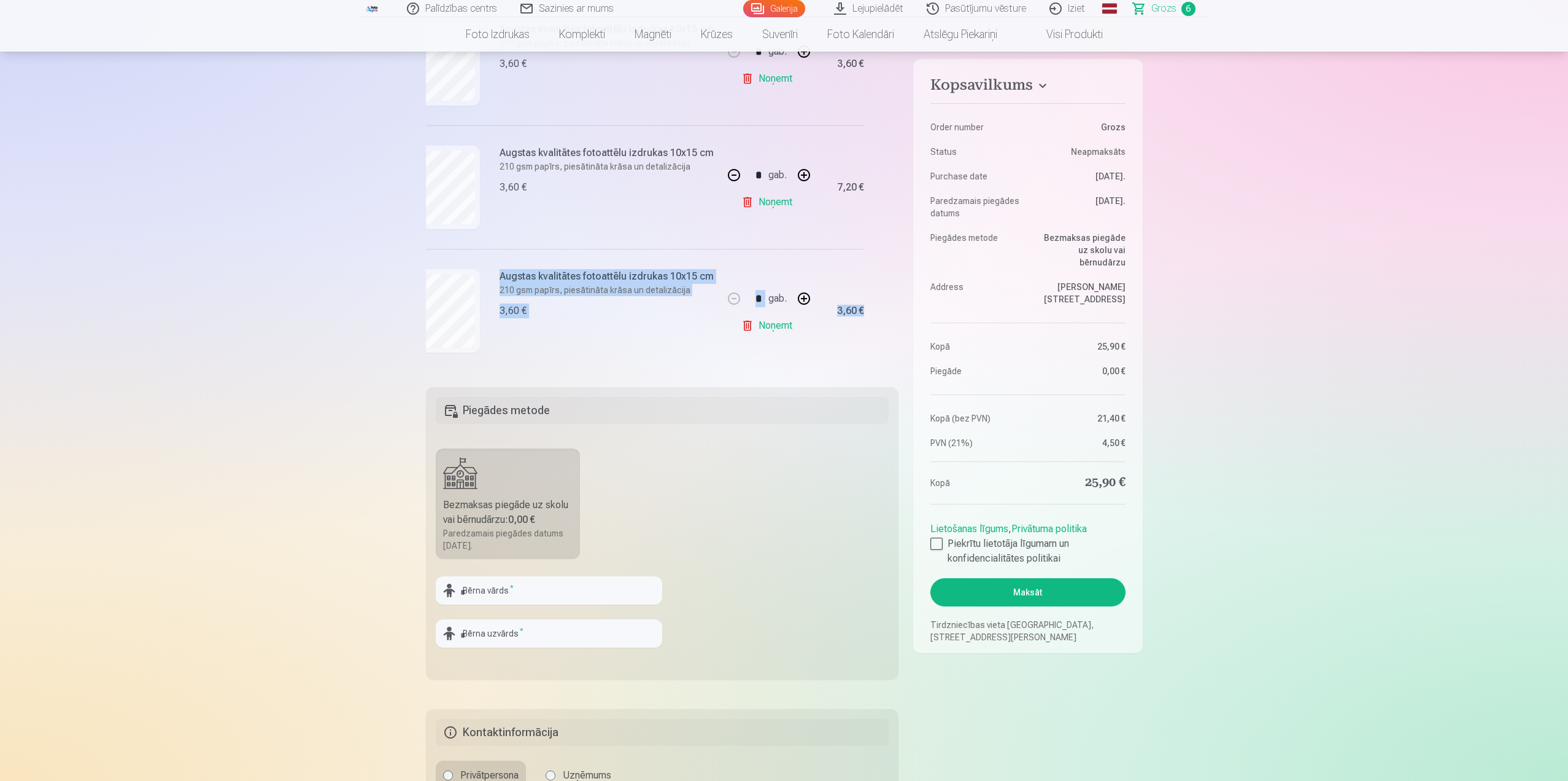
scroll to position [184, 0]
click at [519, 594] on input "text" at bounding box center [548, 589] width 227 height 29
type input "**********"
click at [497, 635] on input "text" at bounding box center [548, 632] width 227 height 29
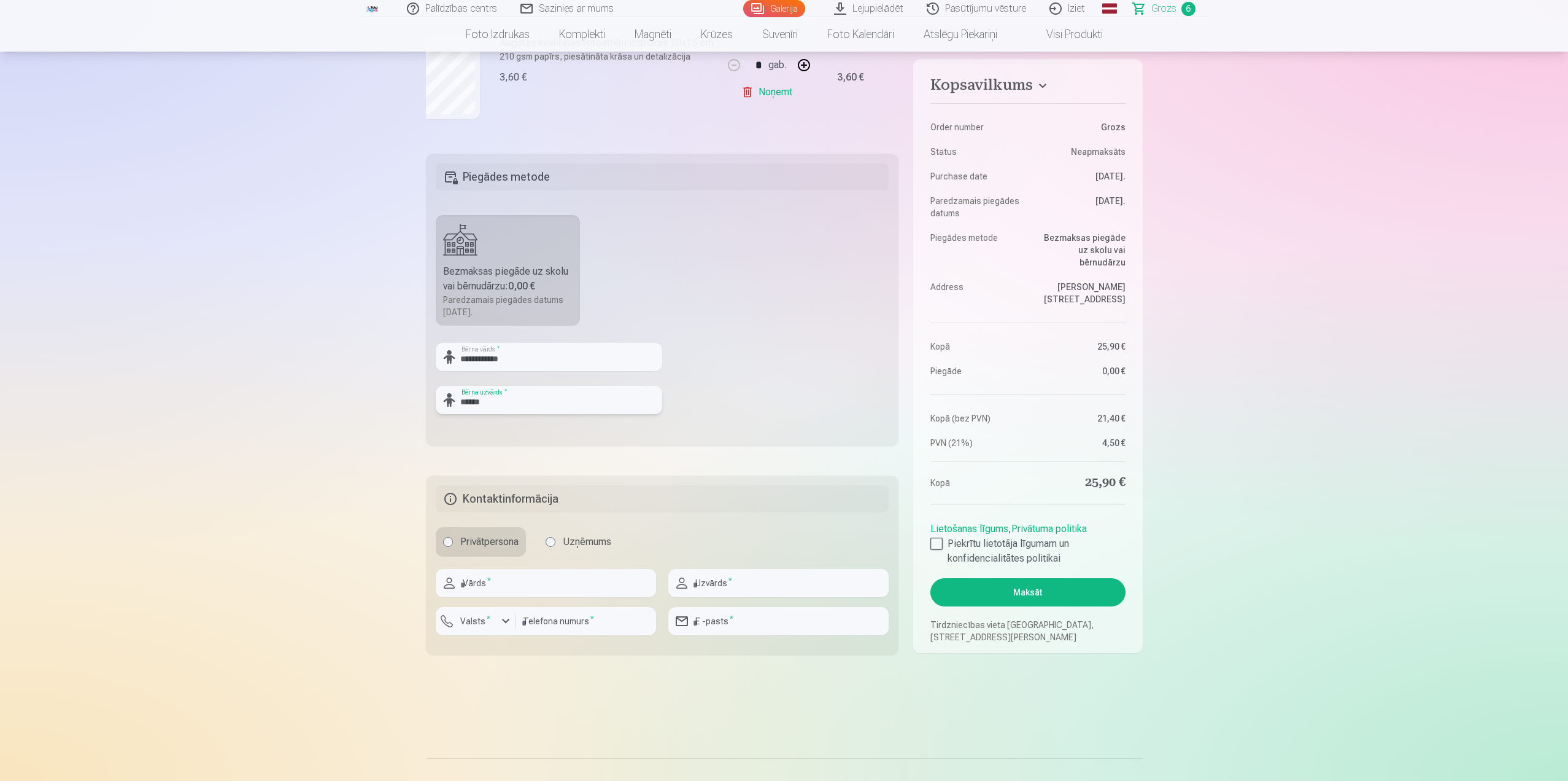
scroll to position [430, 0]
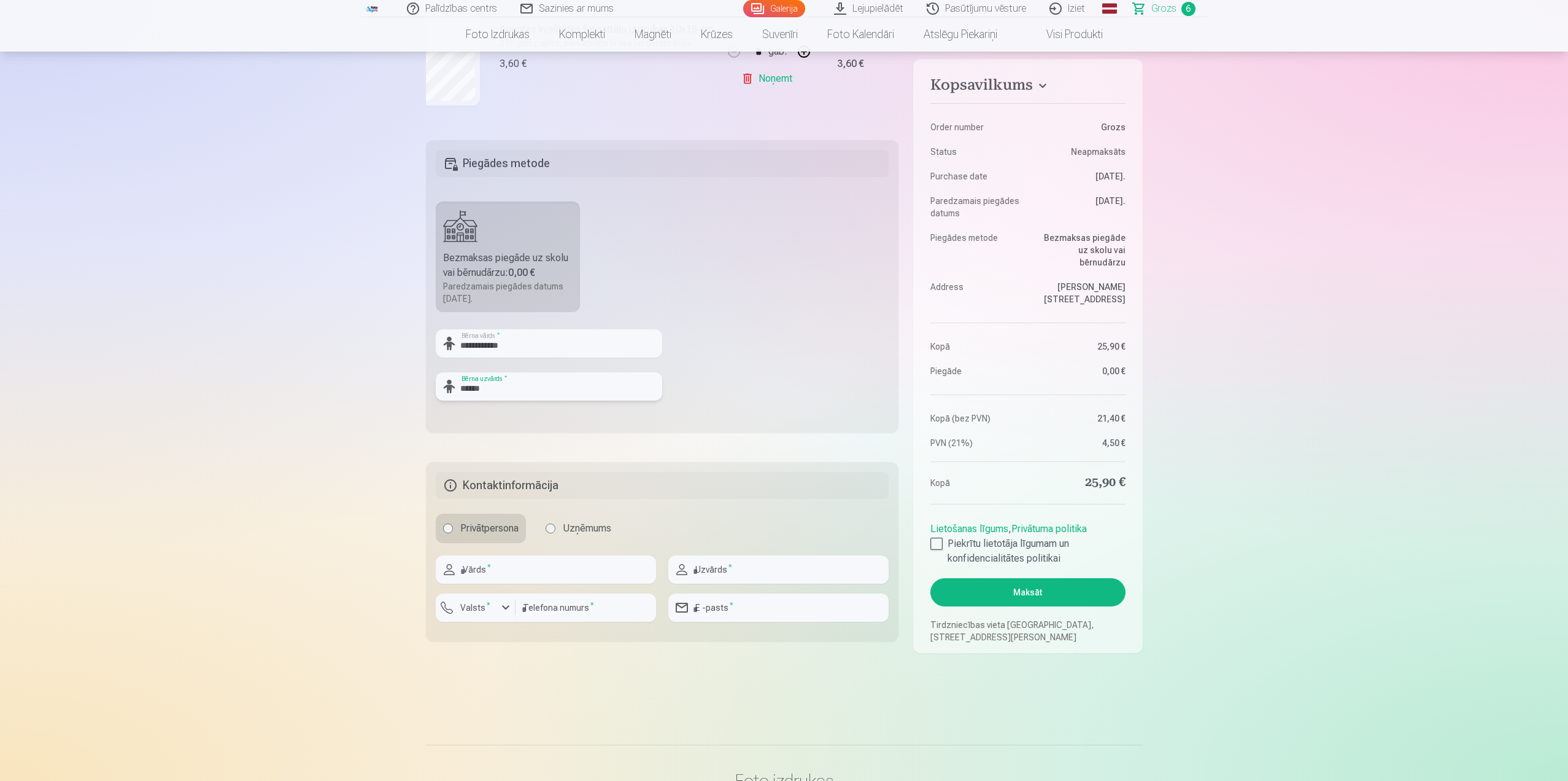
type input "******"
click at [497, 567] on input "text" at bounding box center [545, 569] width 220 height 29
type input "*****"
click at [795, 569] on input "text" at bounding box center [778, 569] width 220 height 29
type input "*******"
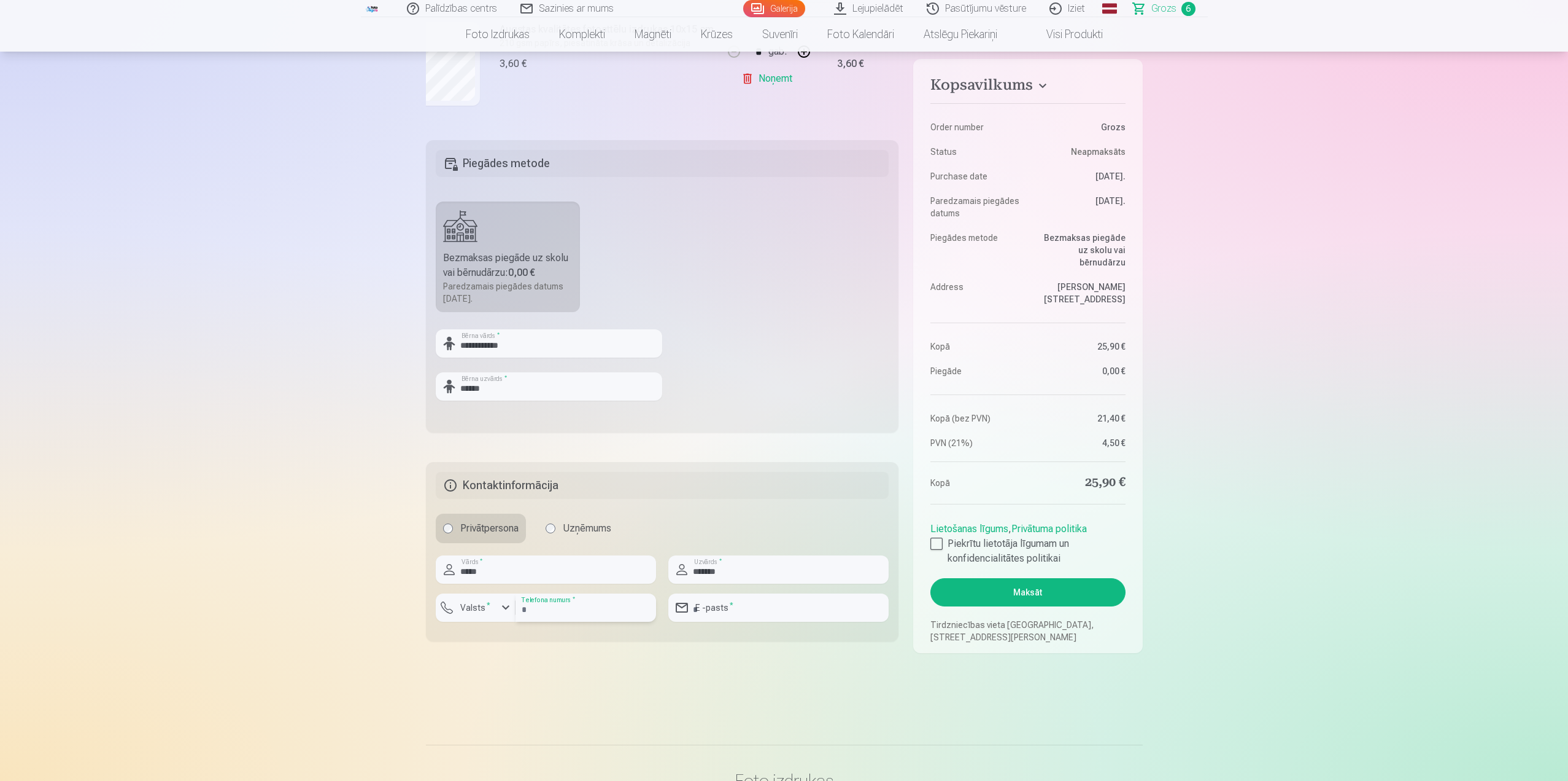
click at [532, 606] on input "number" at bounding box center [586, 608] width 141 height 29
type input "********"
click at [776, 608] on input "email" at bounding box center [778, 608] width 220 height 29
click at [723, 611] on input "**********" at bounding box center [778, 608] width 220 height 29
type input "**********"
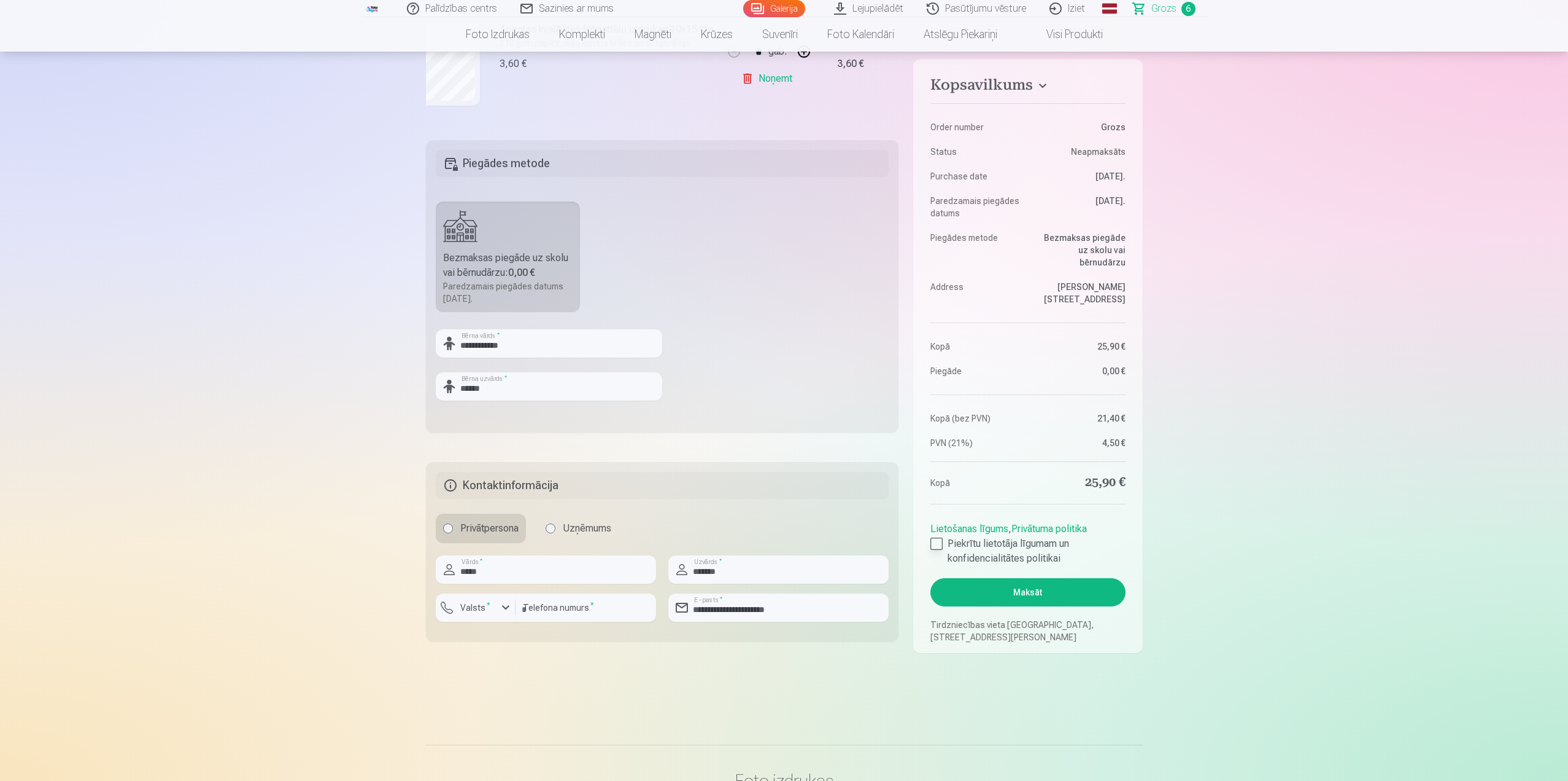
click at [943, 536] on label "Piekrītu lietotāja līgumam un konfidencialitātes politikai" at bounding box center [1028, 551] width 195 height 29
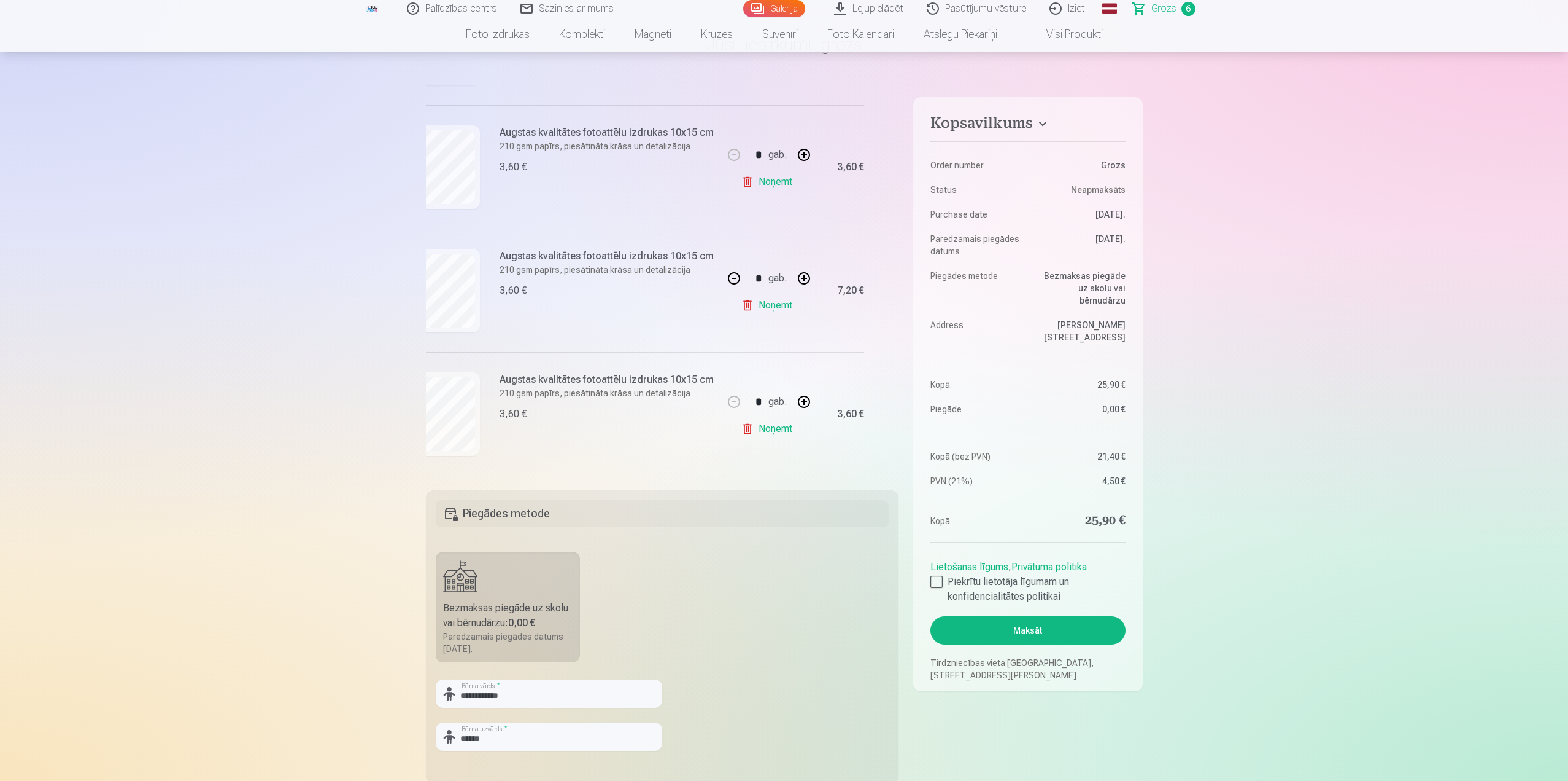
scroll to position [0, 0]
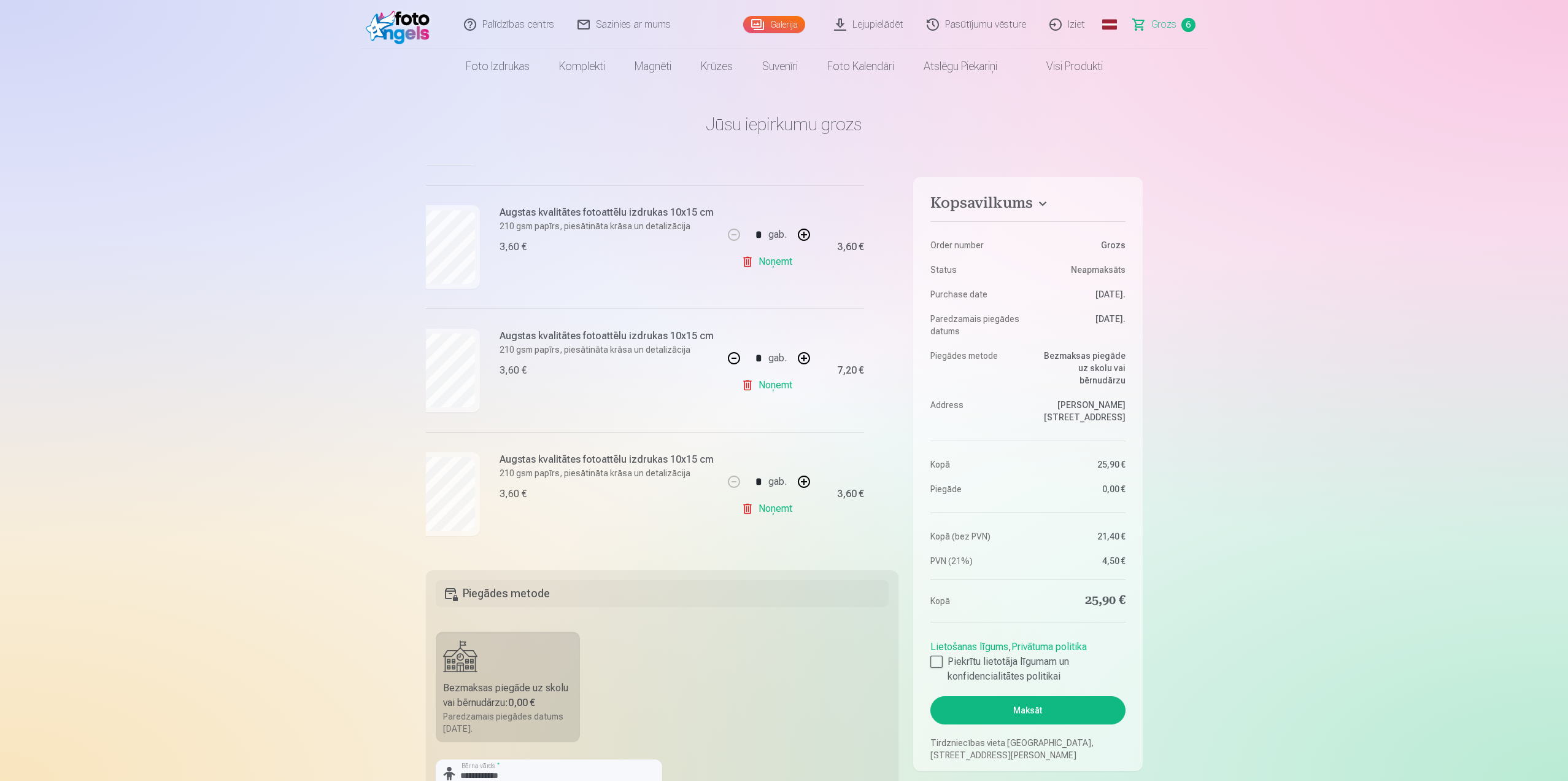
click at [1027, 698] on button "Maksāt" at bounding box center [1028, 710] width 195 height 29
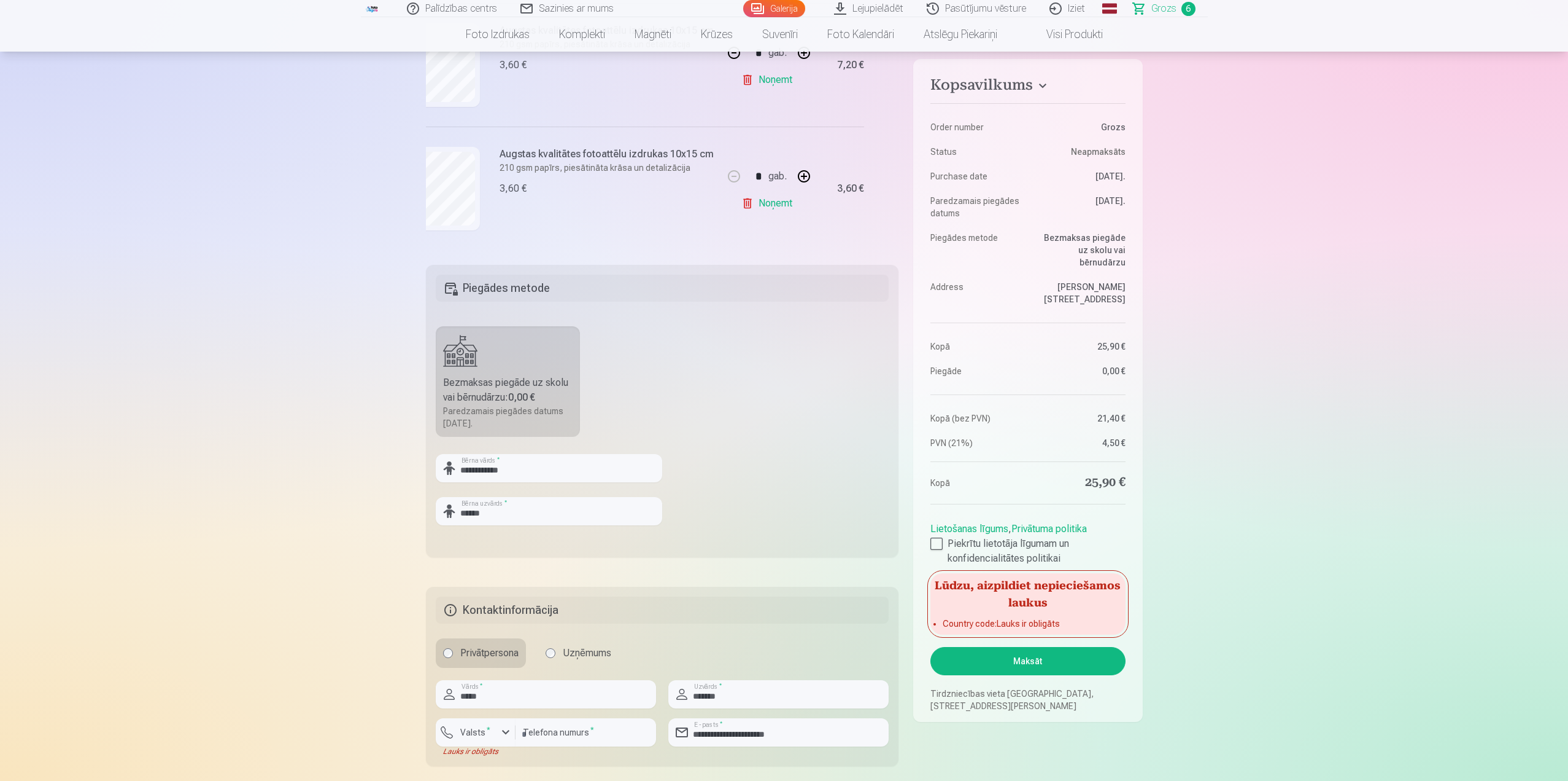
scroll to position [307, 0]
click at [504, 732] on div "button" at bounding box center [505, 730] width 15 height 15
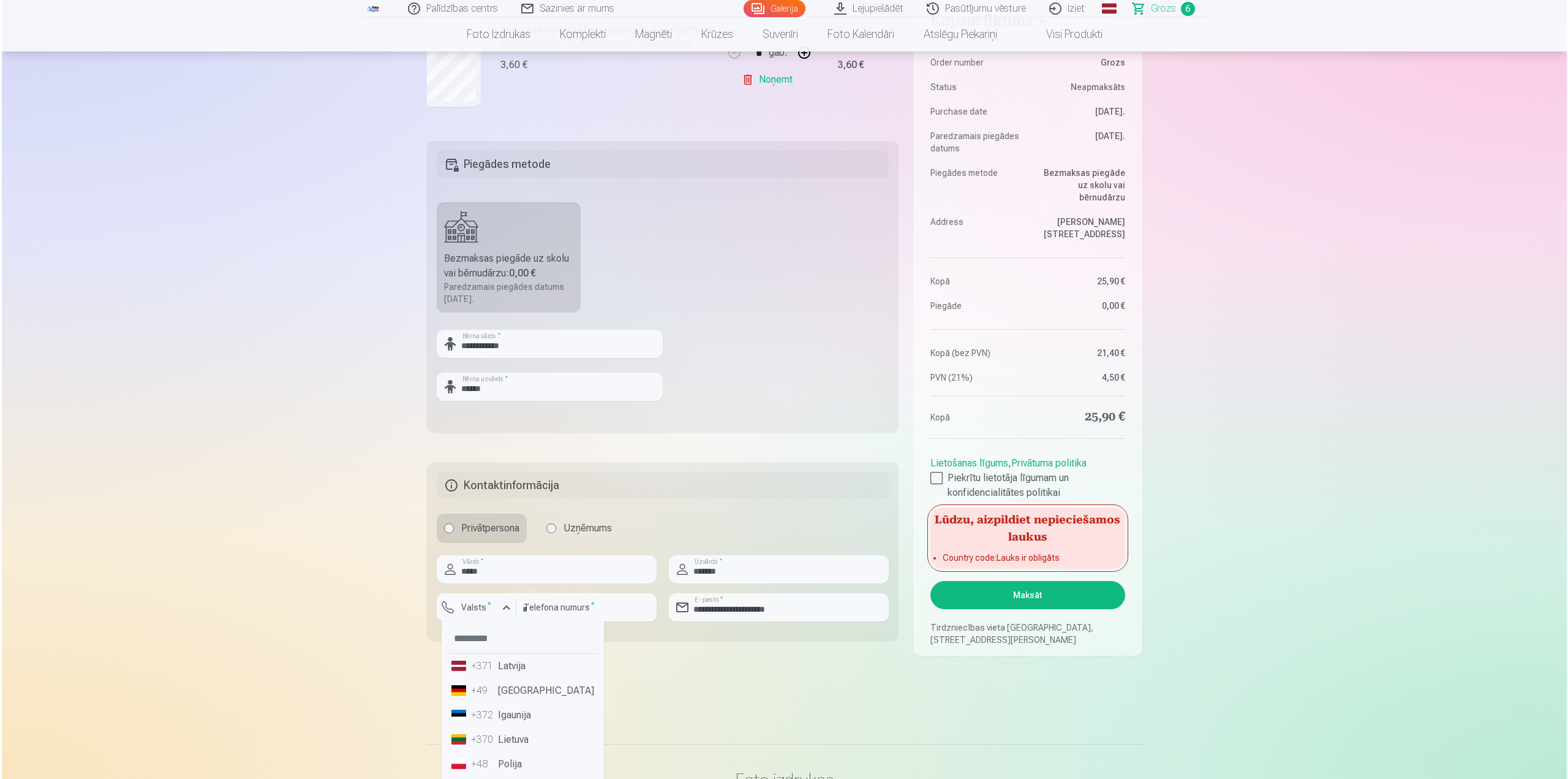
scroll to position [428, 0]
drag, startPoint x: 496, startPoint y: 665, endPoint x: 506, endPoint y: 665, distance: 10.0
click at [497, 665] on li "+371 Latvija" at bounding box center [521, 665] width 153 height 25
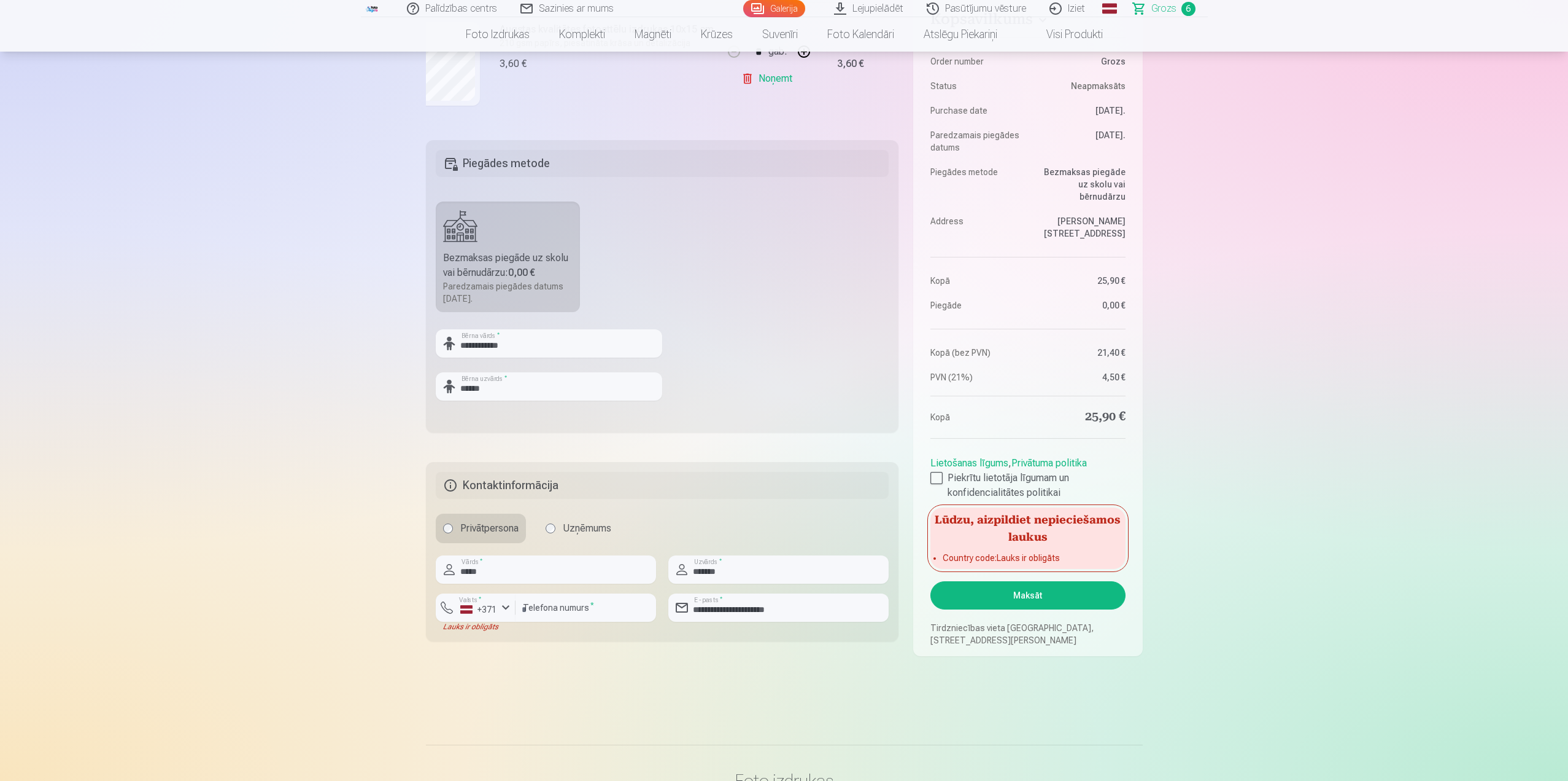
click at [1049, 596] on button "Maksāt" at bounding box center [1028, 595] width 195 height 29
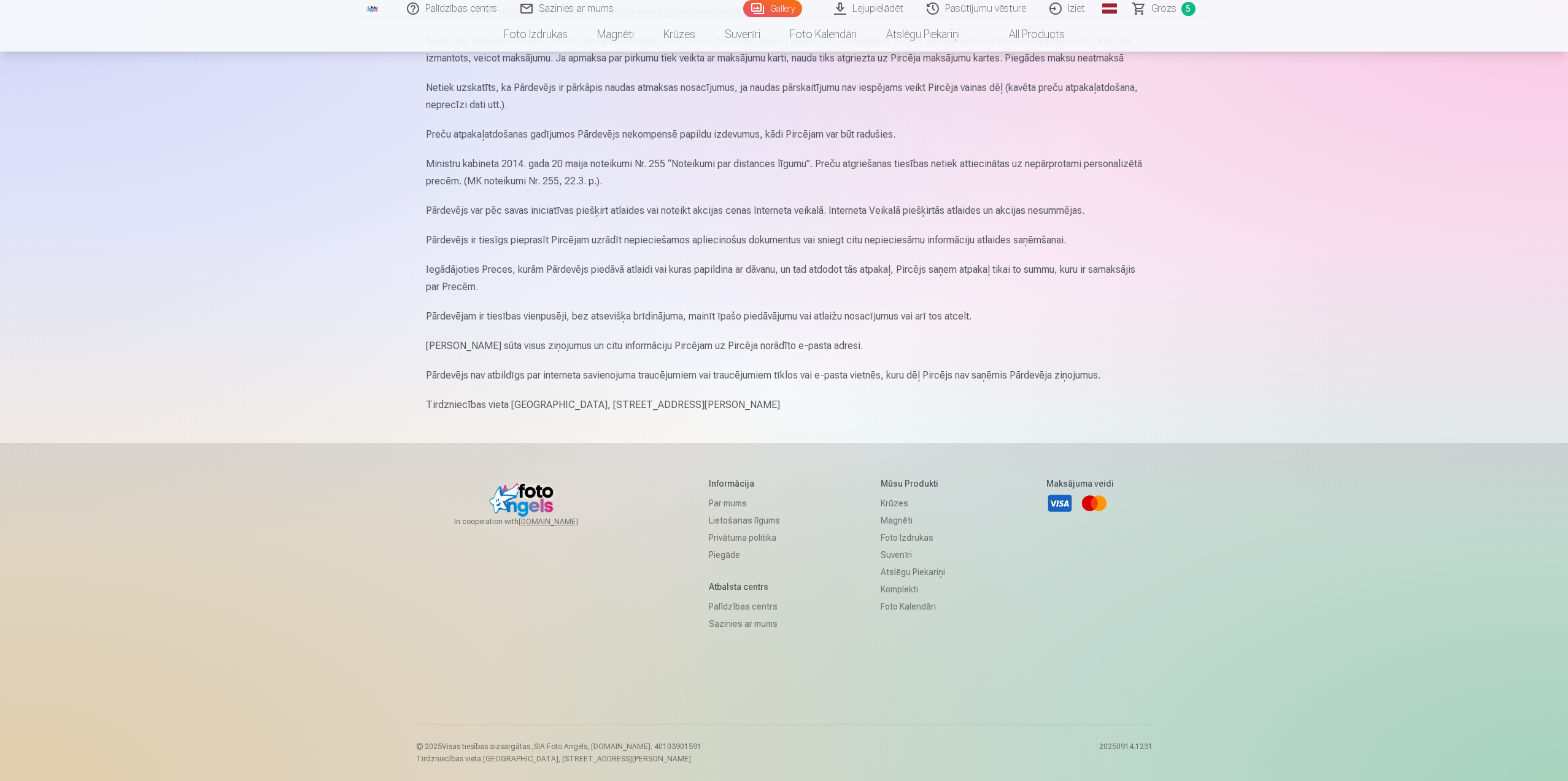
scroll to position [1299, 0]
